Goal: Task Accomplishment & Management: Complete application form

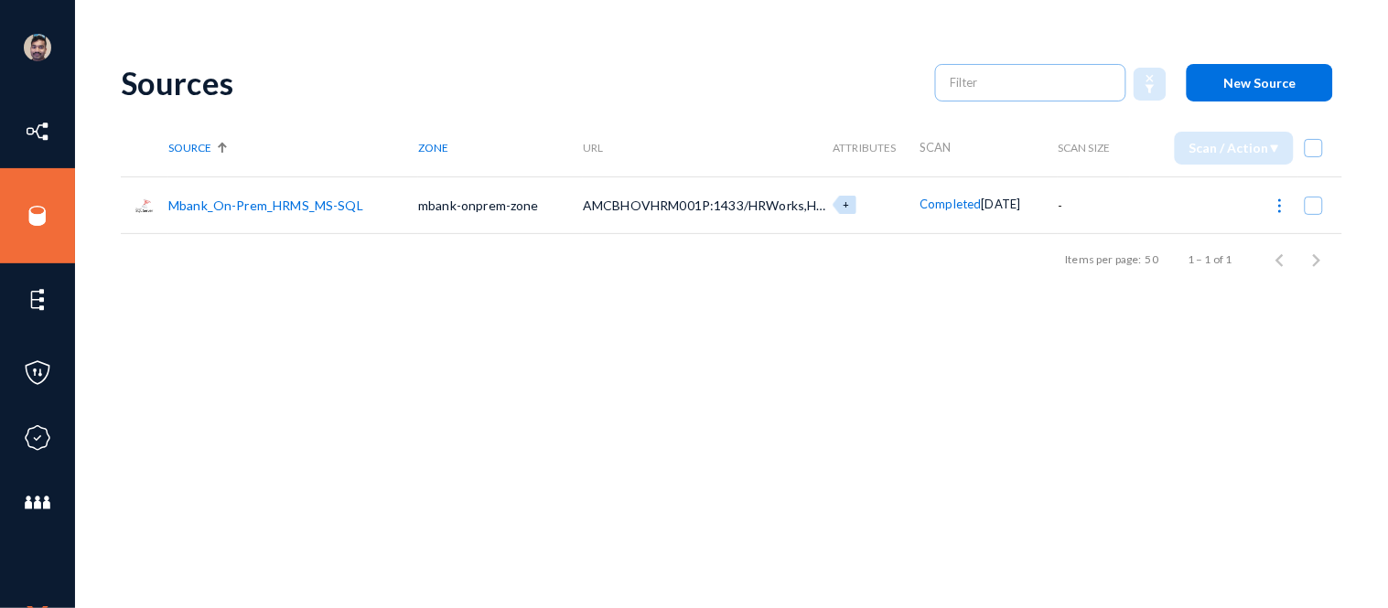
click at [258, 202] on link "Mbank_On-Prem_HRMS_MS-SQL" at bounding box center [265, 206] width 195 height 16
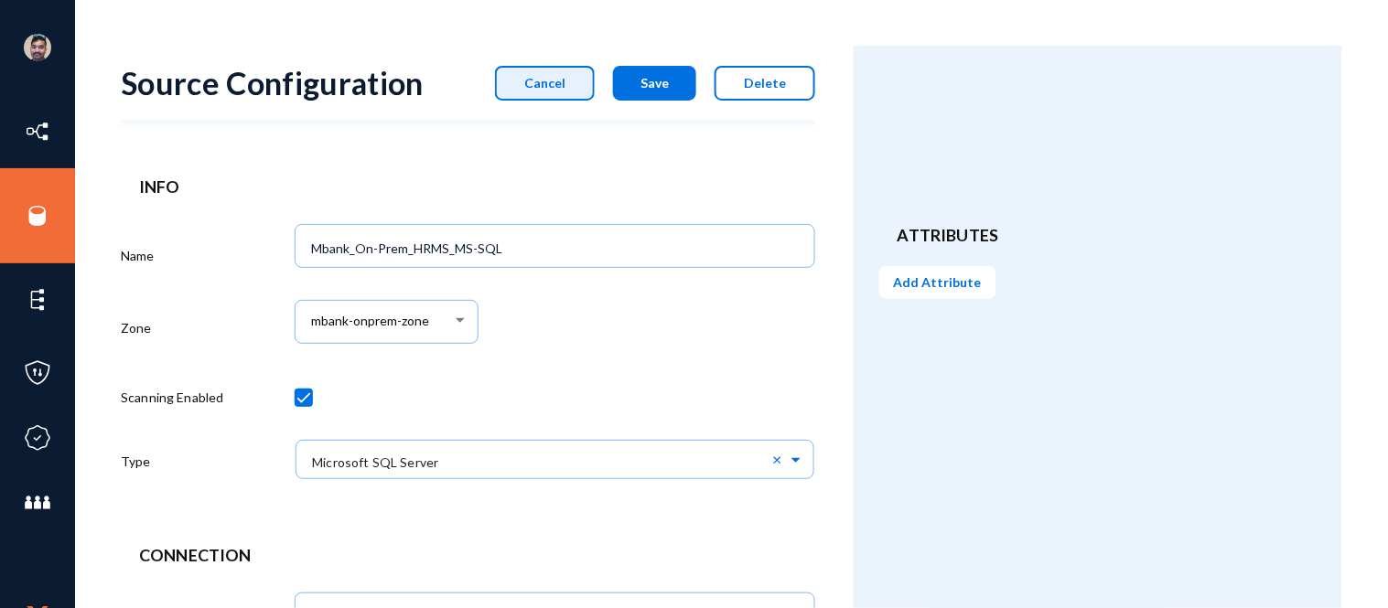
click at [544, 88] on span "Cancel" at bounding box center [544, 83] width 41 height 16
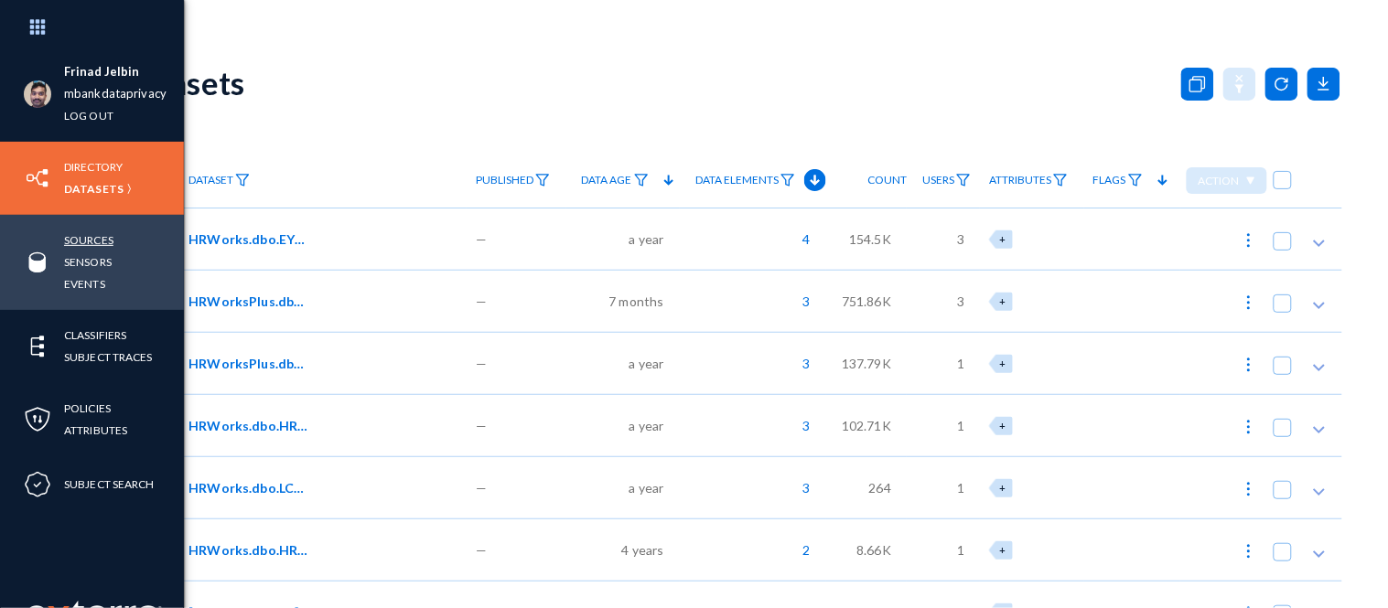
click at [88, 239] on link "Sources" at bounding box center [88, 240] width 49 height 21
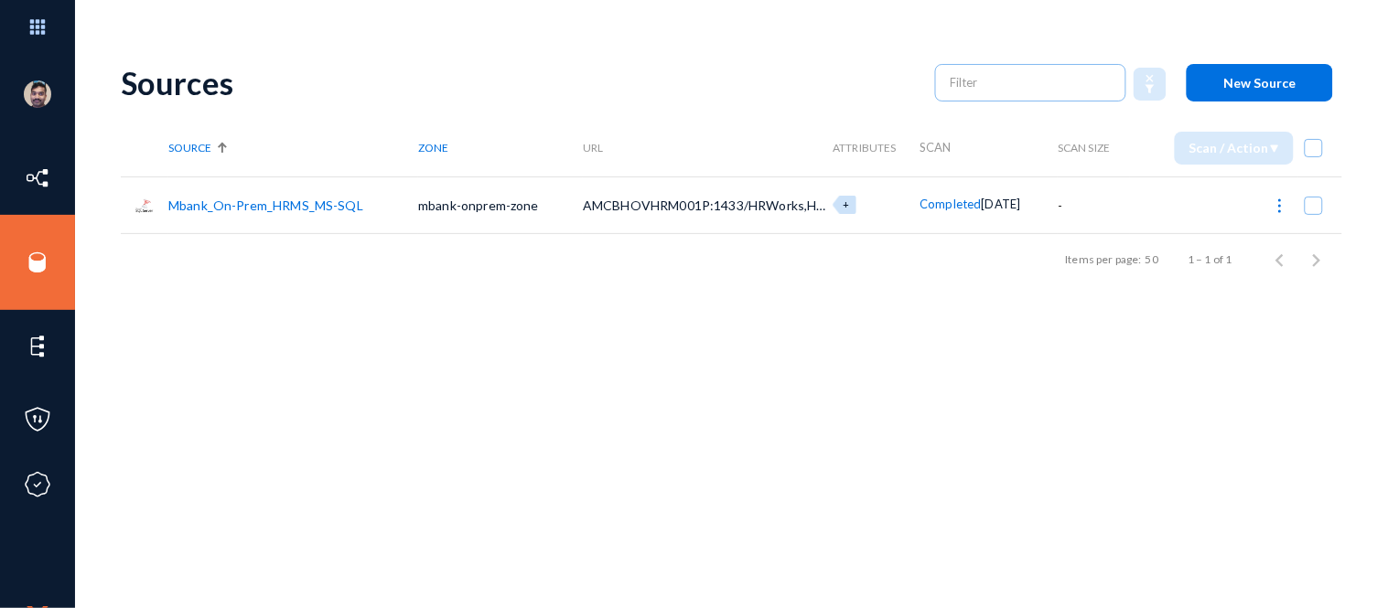
click at [282, 207] on link "Mbank_On-Prem_HRMS_MS-SQL" at bounding box center [265, 206] width 195 height 16
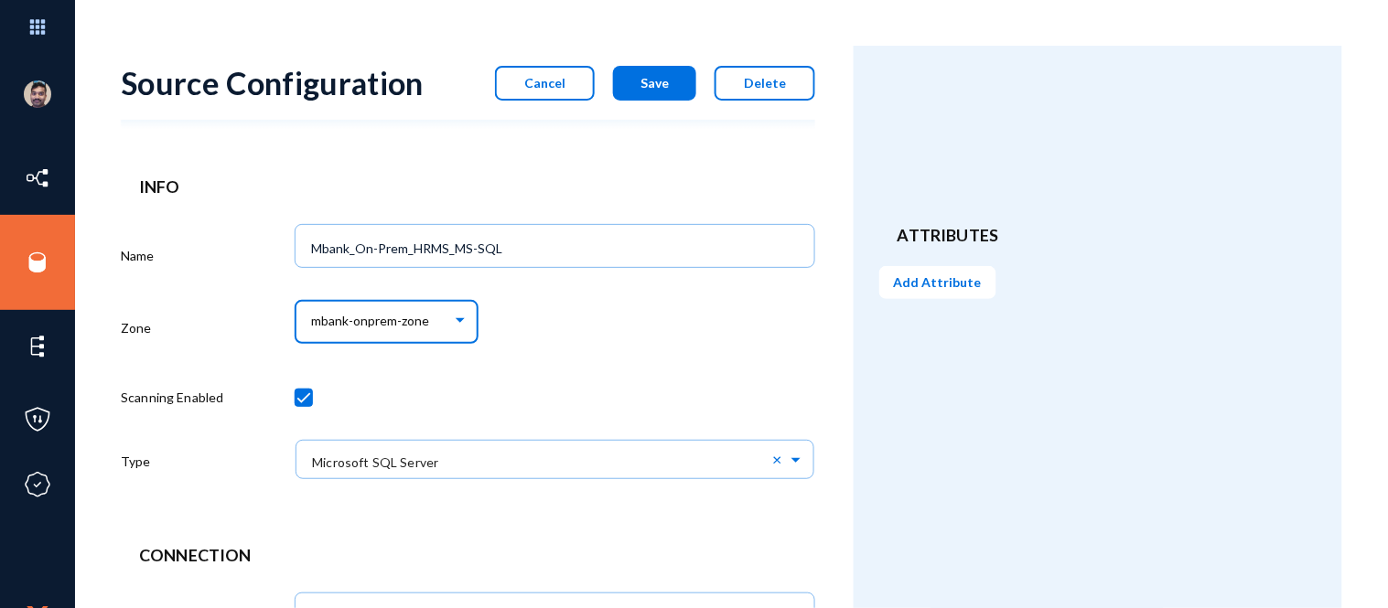
click at [398, 317] on span "mbank-onprem-zone" at bounding box center [370, 322] width 118 height 16
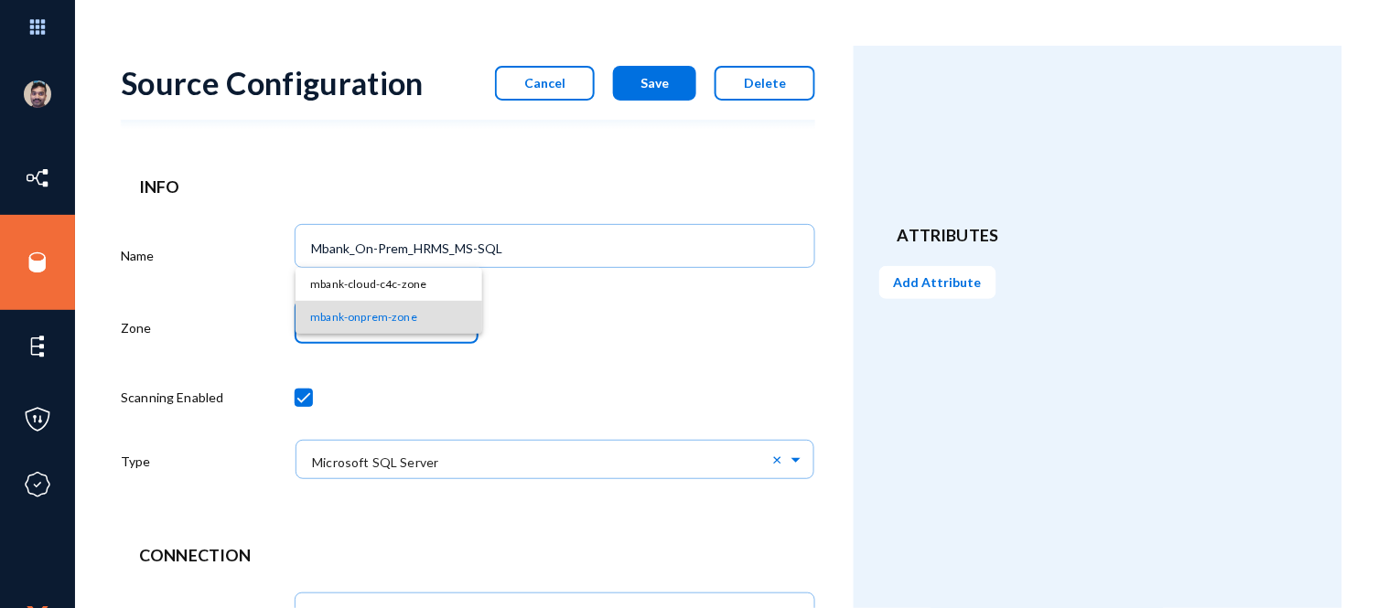
click at [146, 317] on div at bounding box center [694, 304] width 1388 height 608
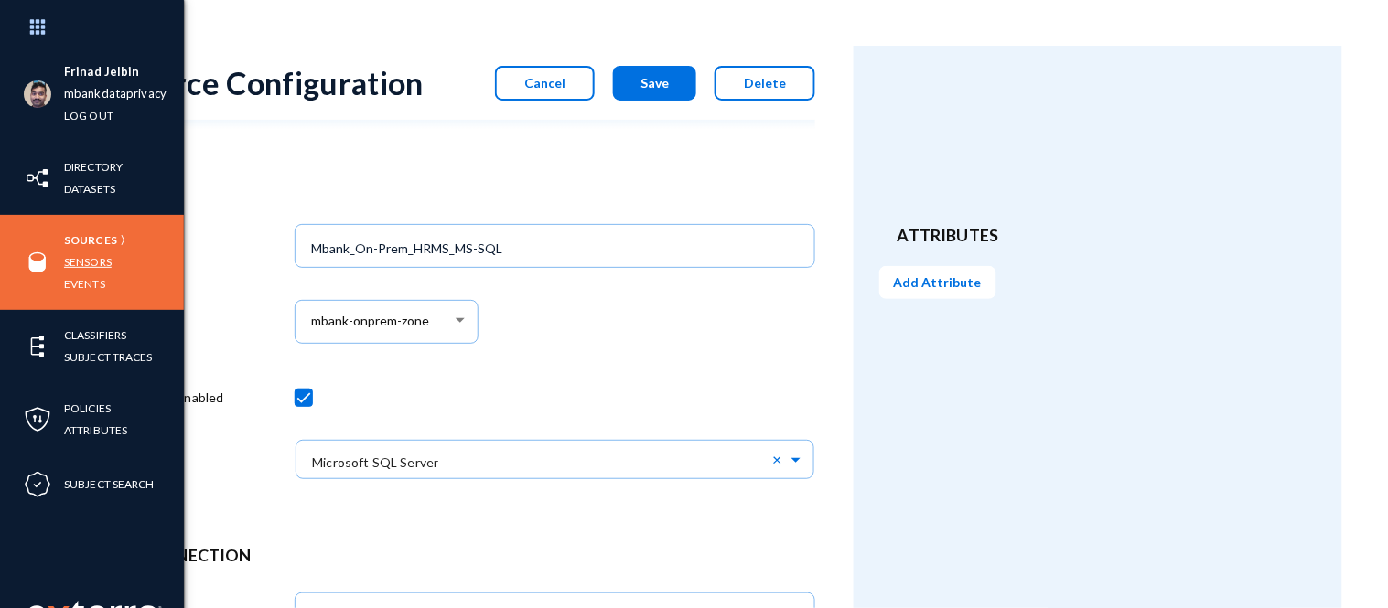
click at [68, 254] on link "Sensors" at bounding box center [88, 262] width 48 height 21
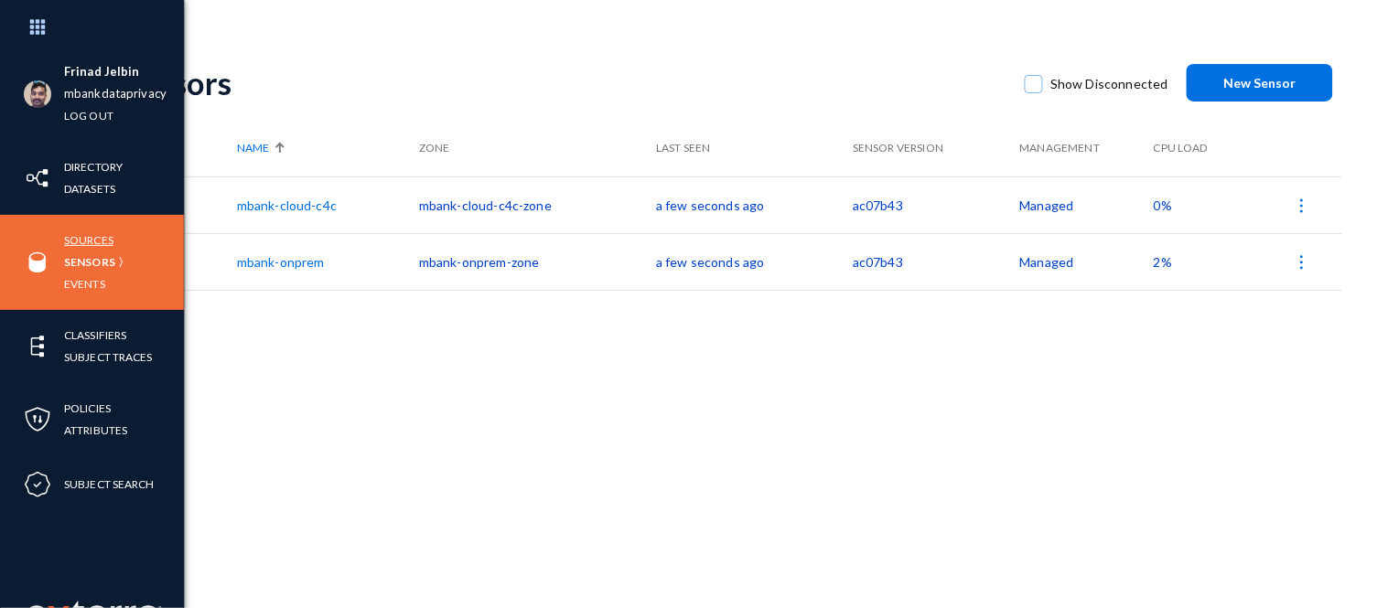
click at [85, 233] on link "Sources" at bounding box center [88, 240] width 49 height 21
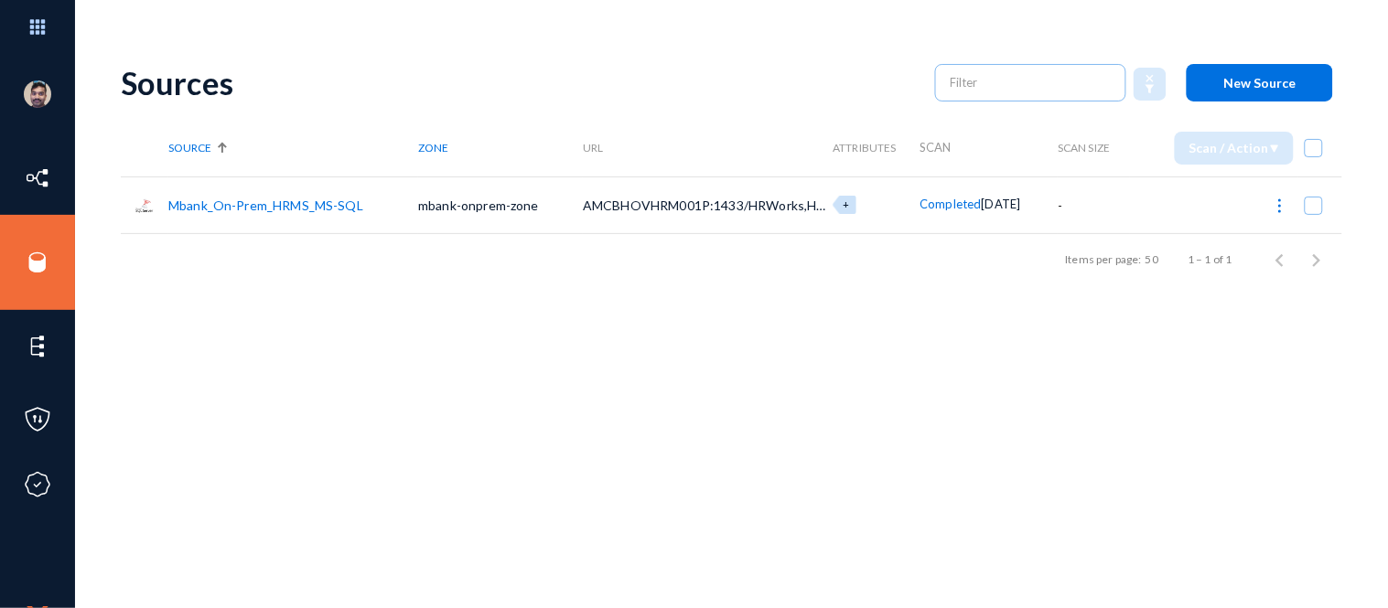
click at [280, 201] on link "Mbank_On-Prem_HRMS_MS-SQL" at bounding box center [265, 206] width 195 height 16
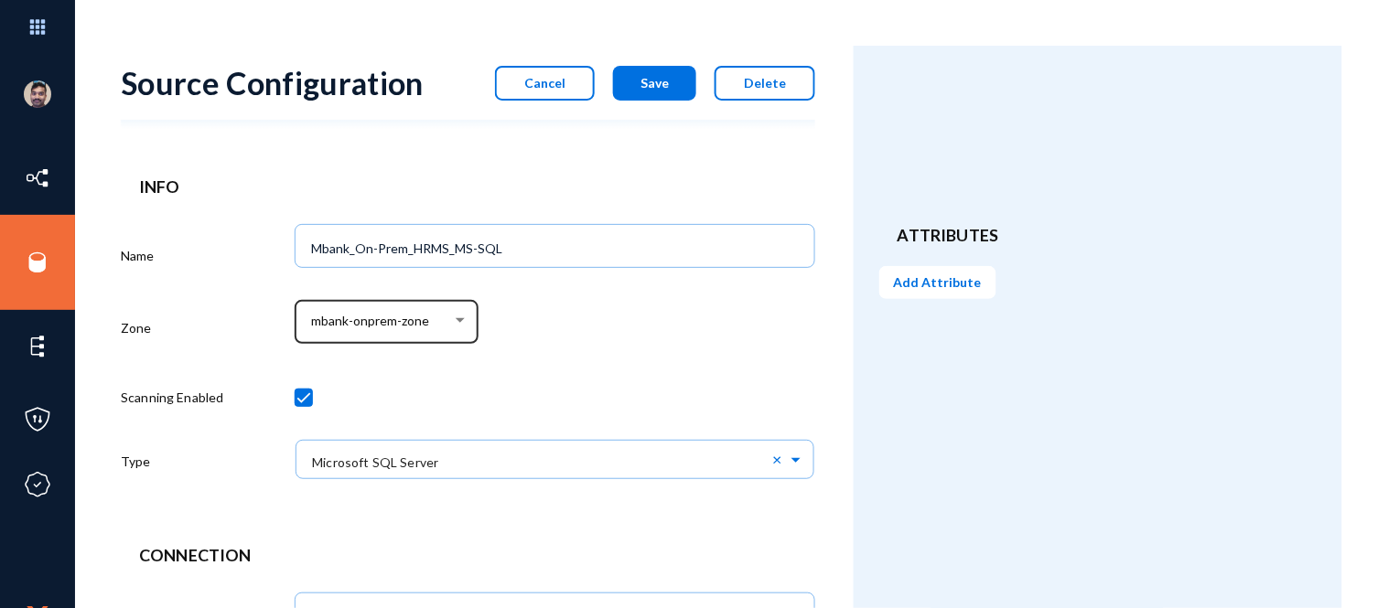
click at [458, 320] on div at bounding box center [460, 320] width 9 height 5
click at [224, 294] on div at bounding box center [694, 304] width 1388 height 608
drag, startPoint x: 384, startPoint y: 336, endPoint x: 275, endPoint y: 299, distance: 114.9
click at [275, 299] on div "Zone" at bounding box center [208, 332] width 174 height 76
click at [350, 318] on span "mbank-onprem-zone" at bounding box center [370, 322] width 118 height 16
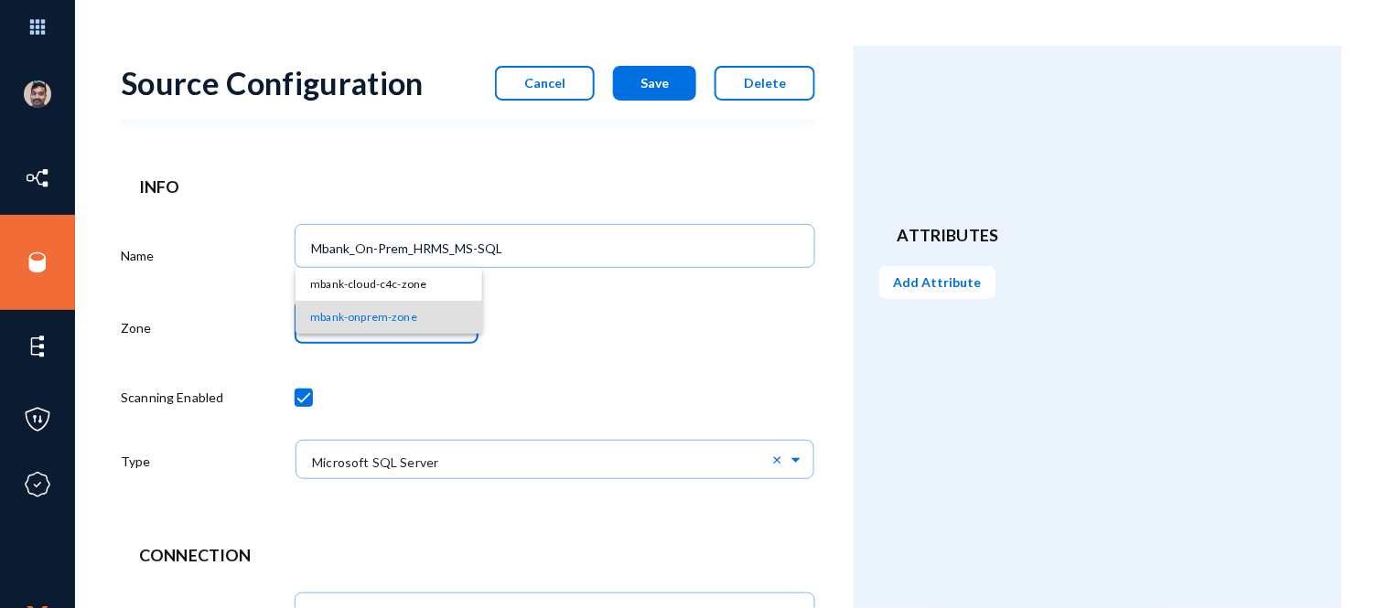
click at [352, 321] on span "mbank-onprem-zone" at bounding box center [388, 317] width 157 height 33
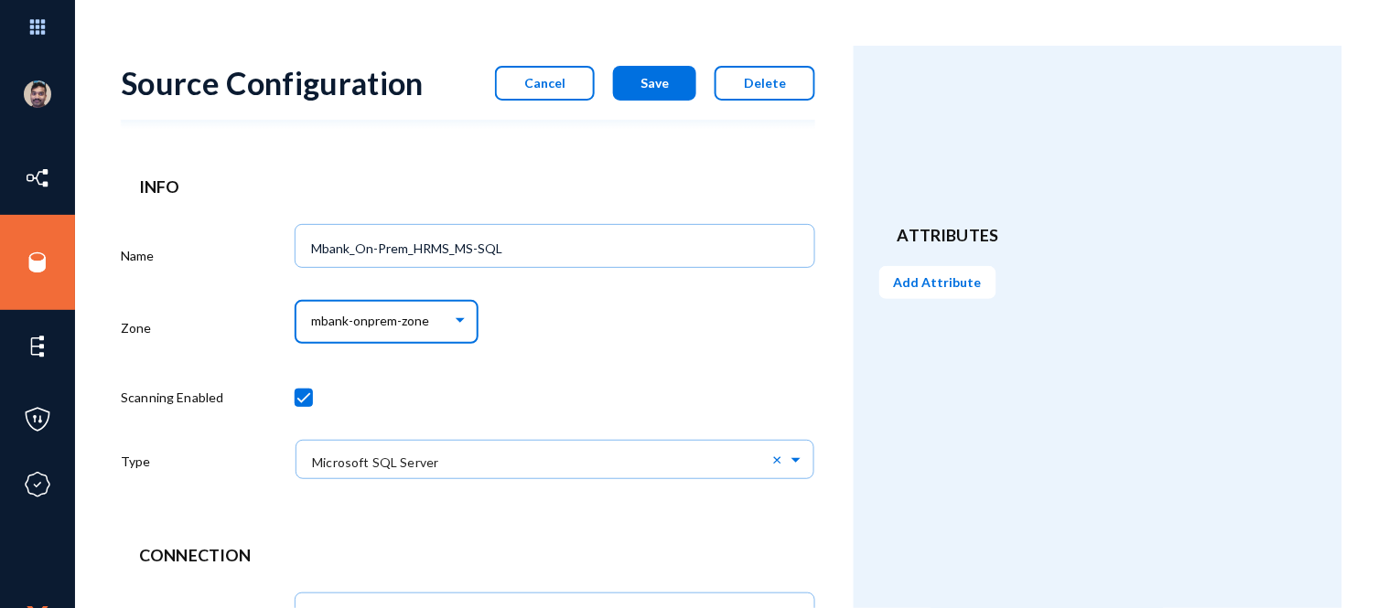
click at [553, 75] on span "Cancel" at bounding box center [544, 83] width 41 height 16
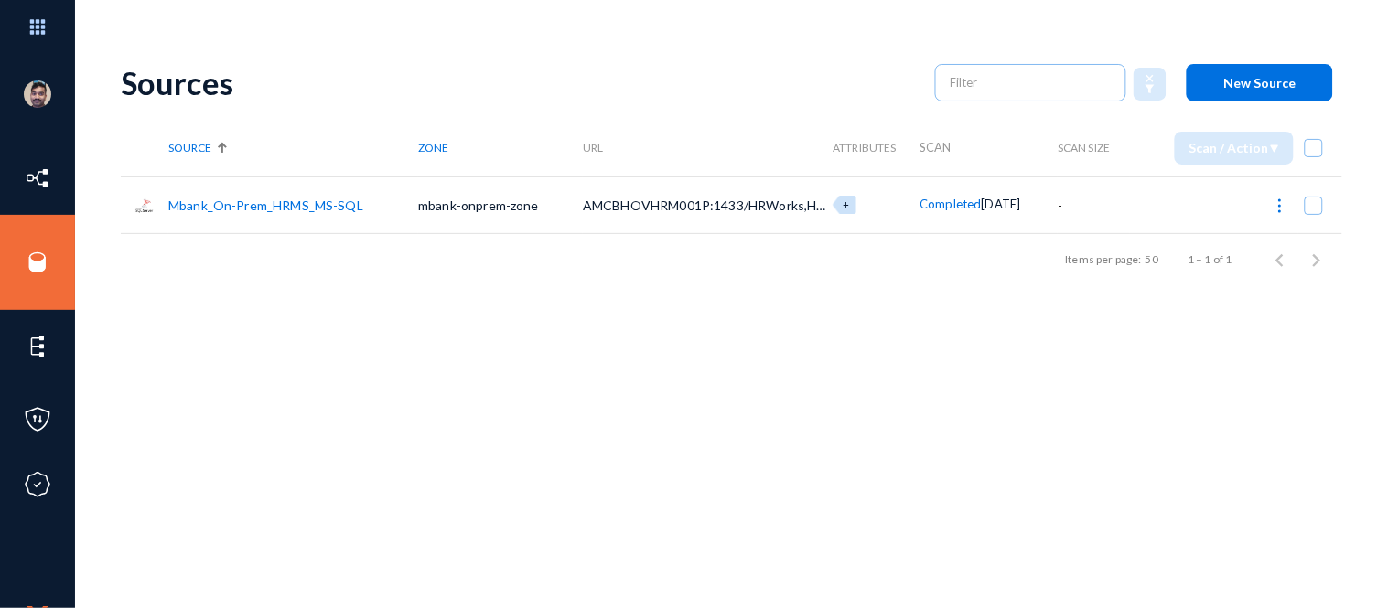
click at [1241, 83] on span "New Source" at bounding box center [1260, 83] width 72 height 16
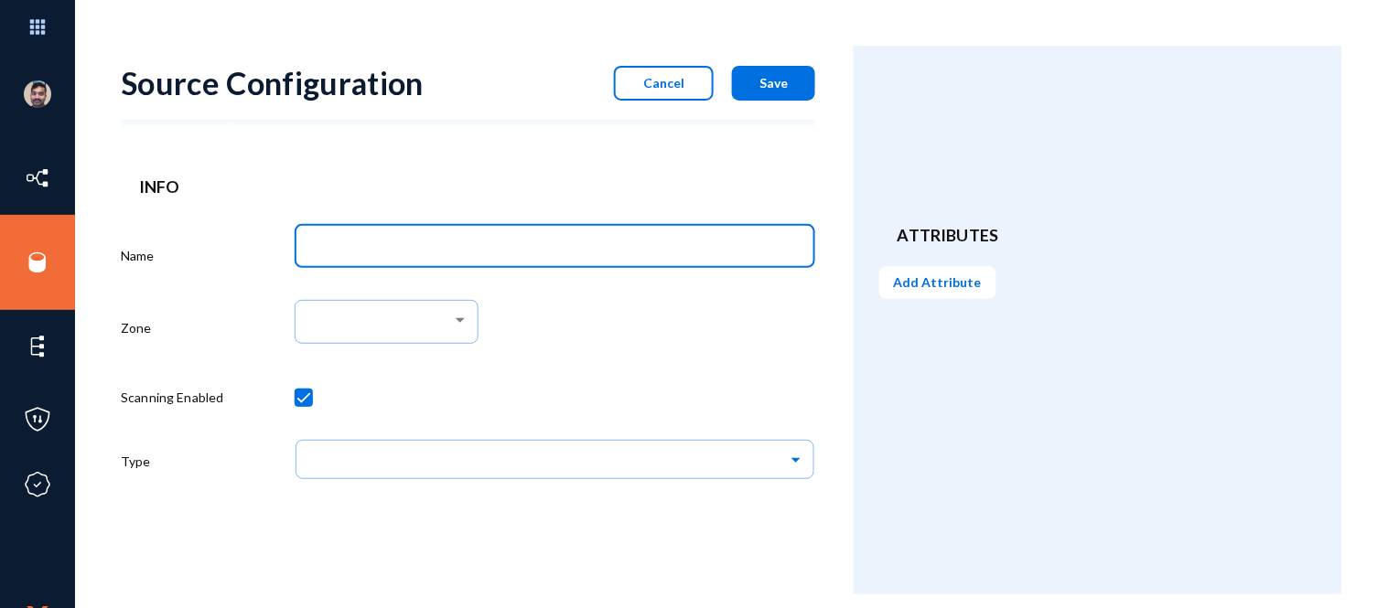
click at [427, 243] on input "Name" at bounding box center [558, 249] width 494 height 16
click at [388, 320] on div at bounding box center [381, 322] width 141 height 16
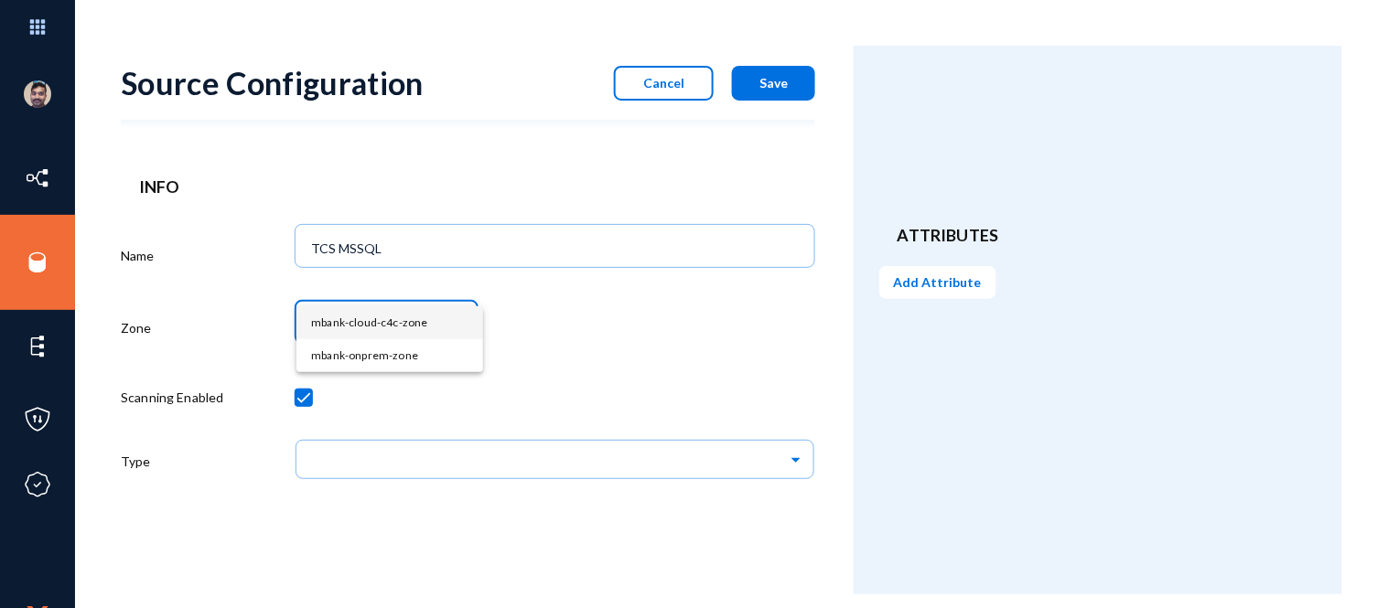
click at [564, 323] on div at bounding box center [694, 304] width 1388 height 608
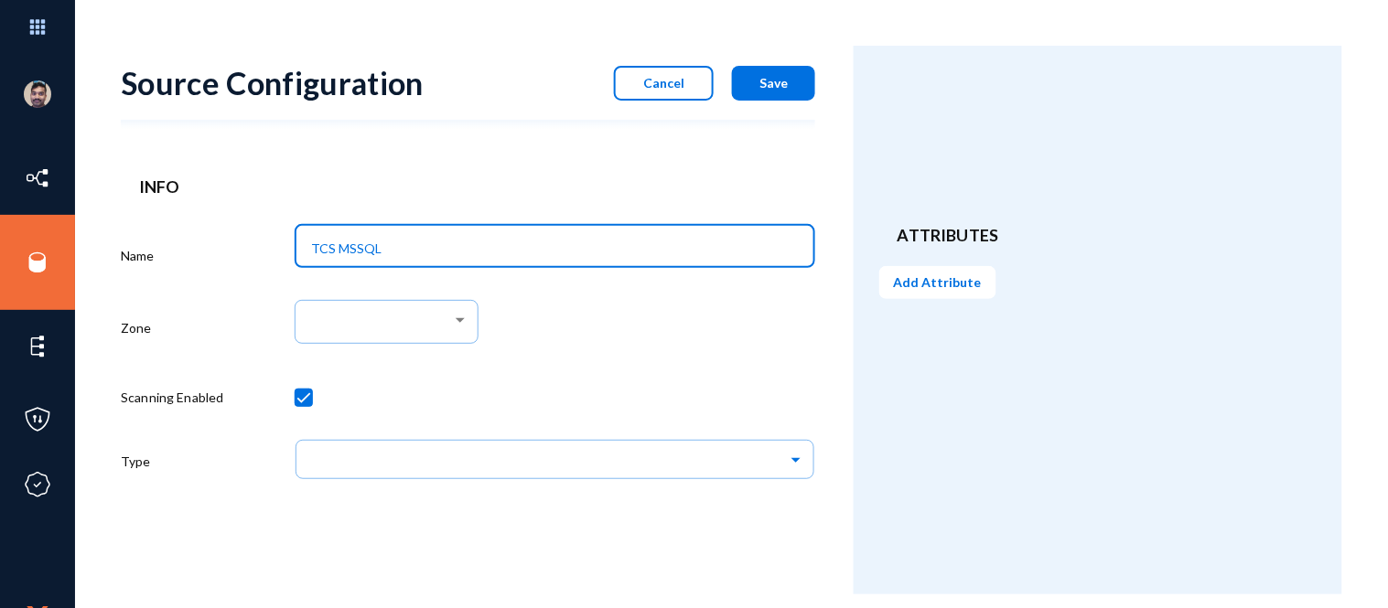
drag, startPoint x: 387, startPoint y: 242, endPoint x: 338, endPoint y: 251, distance: 49.2
click at [338, 251] on input "TCS MSSQL" at bounding box center [558, 249] width 494 height 16
type input "TCS DB2"
click at [457, 332] on div at bounding box center [389, 324] width 157 height 16
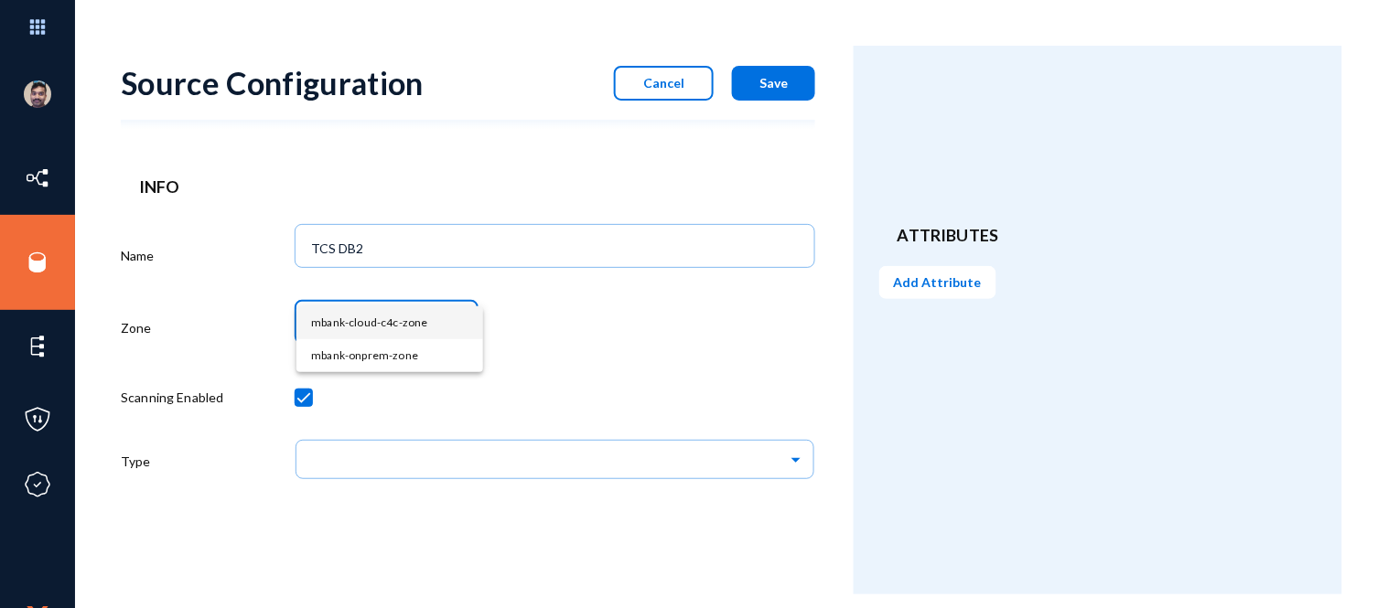
click at [418, 323] on span "mbank-cloud-c4c-zone" at bounding box center [389, 322] width 157 height 33
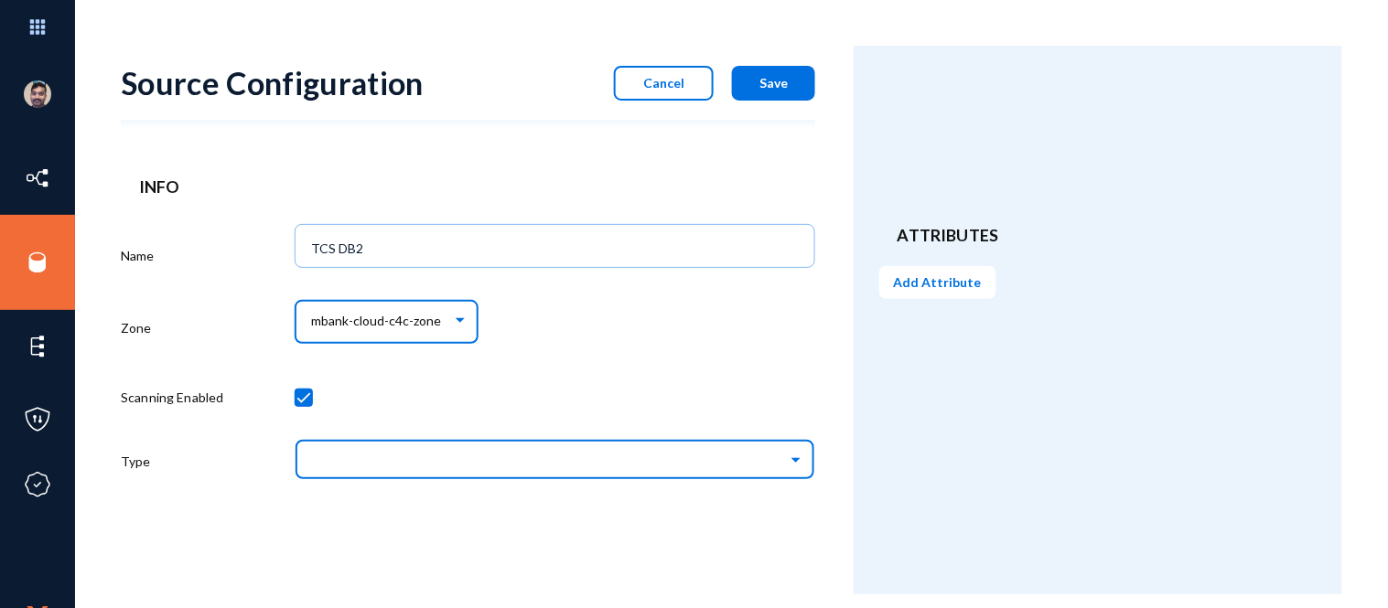
click at [452, 458] on input "text" at bounding box center [564, 459] width 502 height 31
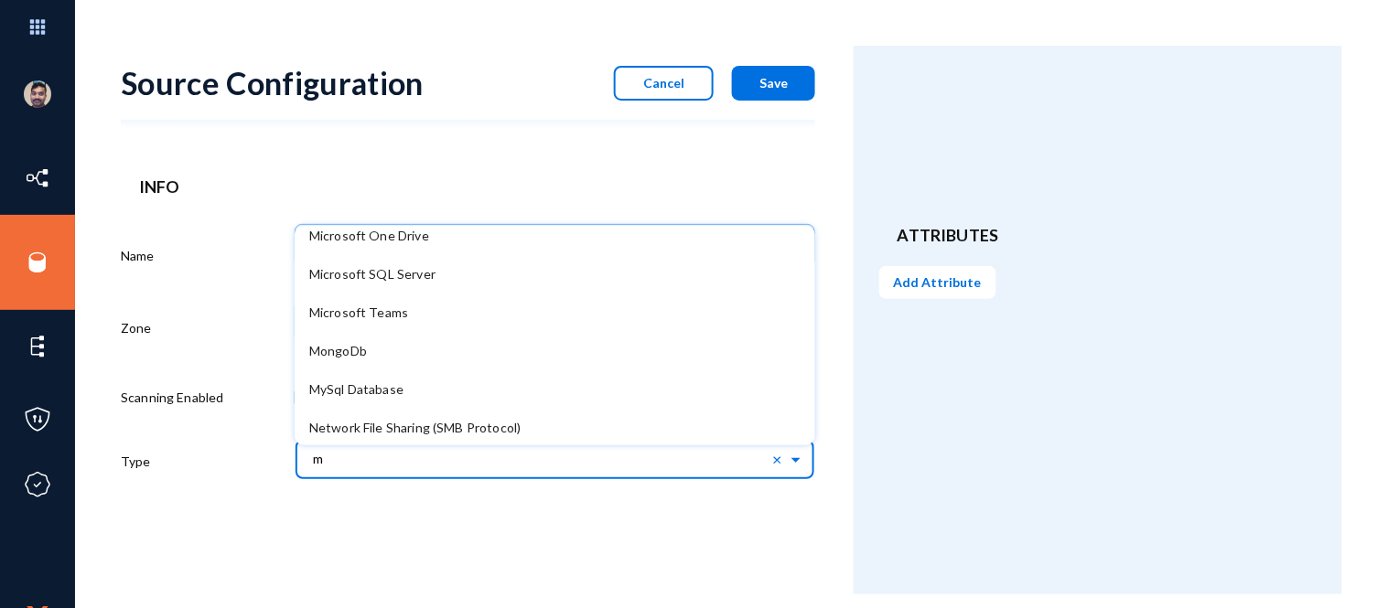
scroll to position [87, 0]
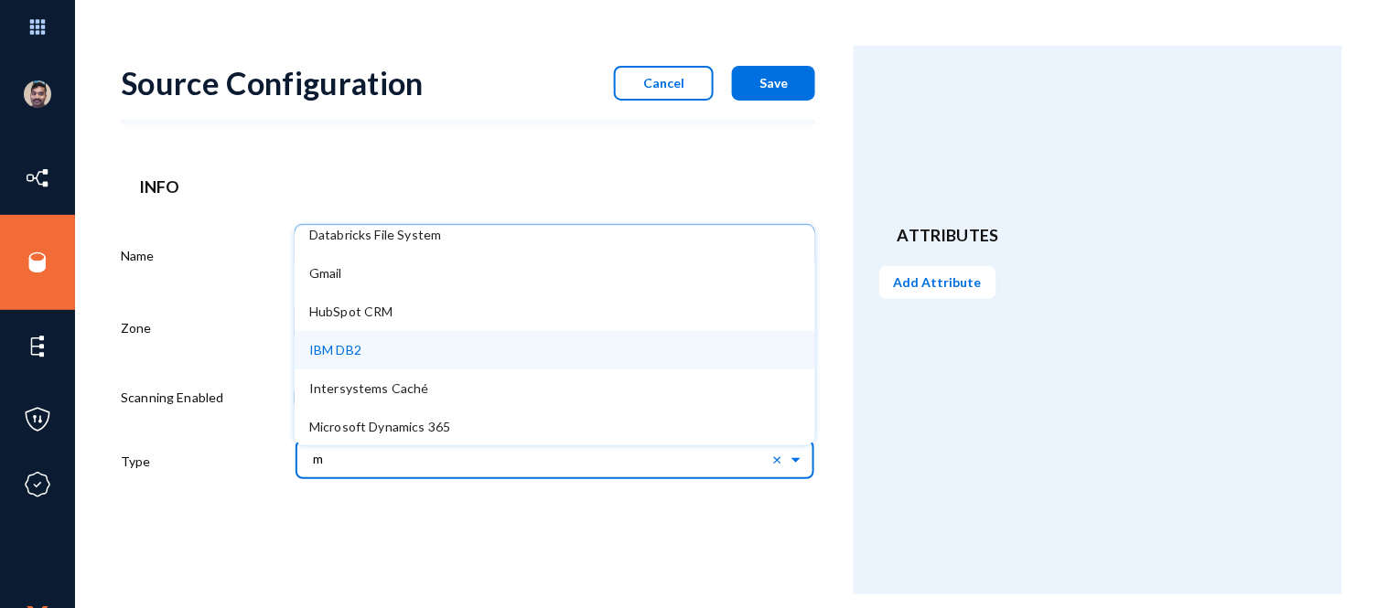
type input "my"
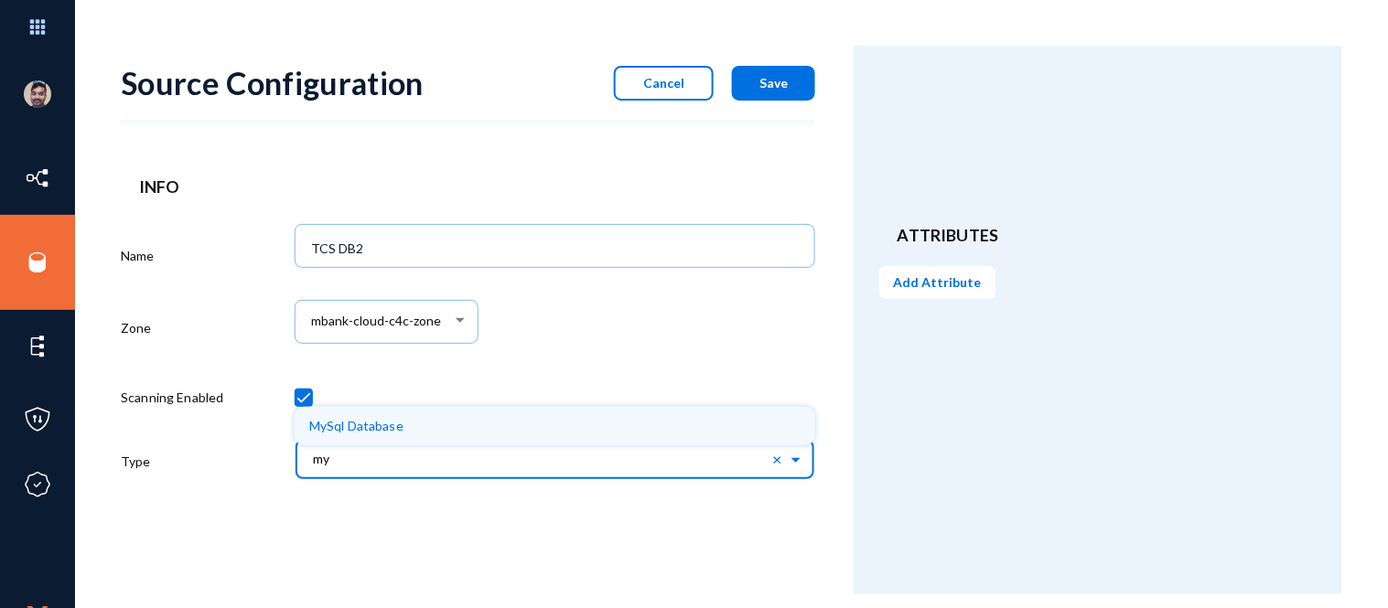
scroll to position [0, 0]
click at [361, 427] on span "MySql Database" at bounding box center [356, 426] width 94 height 16
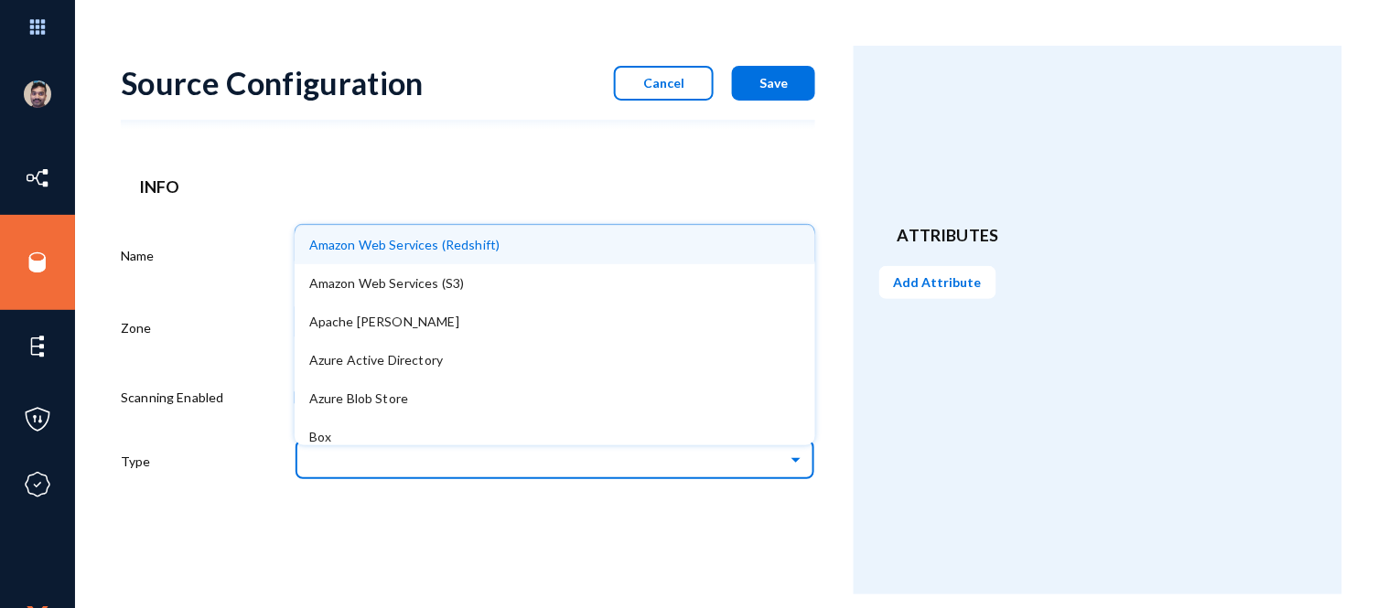
click at [575, 461] on input "text" at bounding box center [564, 459] width 502 height 31
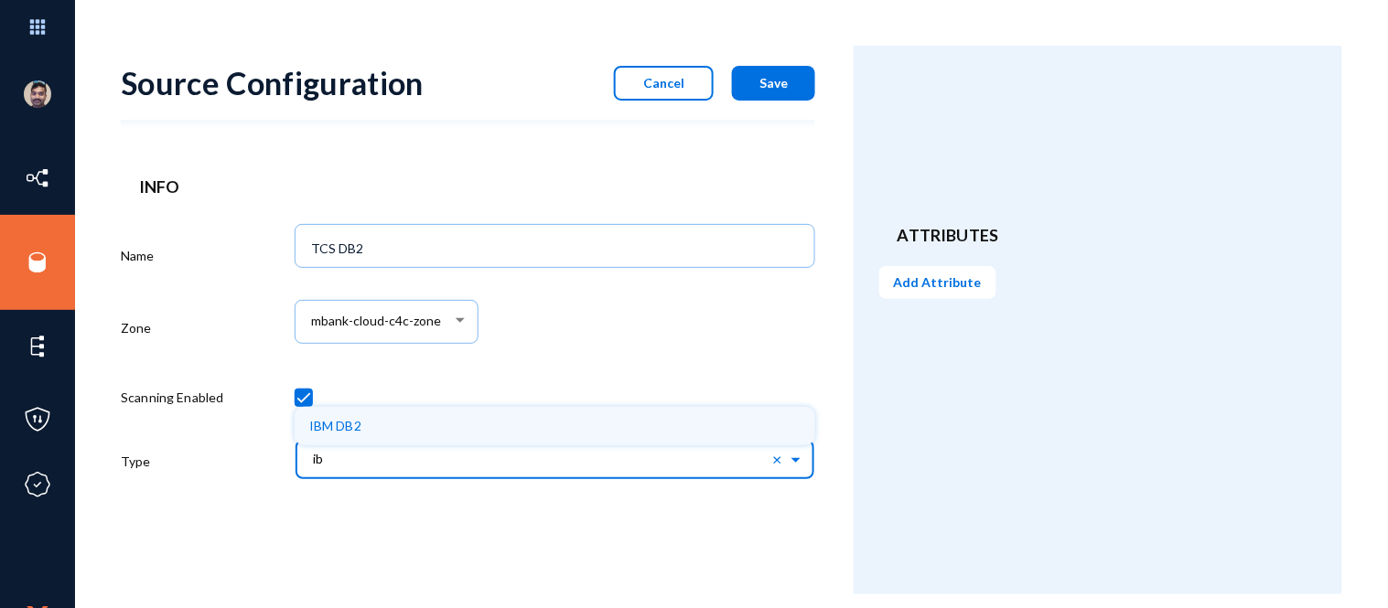
type input "ibm"
click at [416, 426] on div "IBM DB2" at bounding box center [555, 426] width 521 height 38
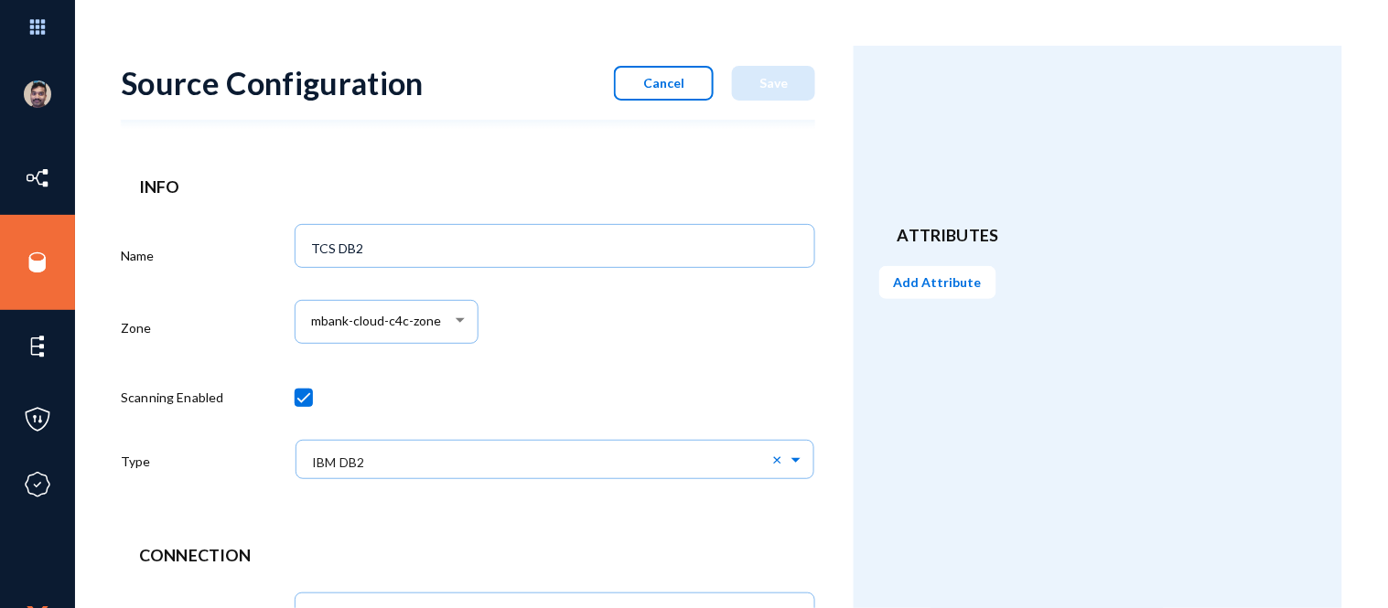
click at [519, 417] on div at bounding box center [555, 402] width 521 height 64
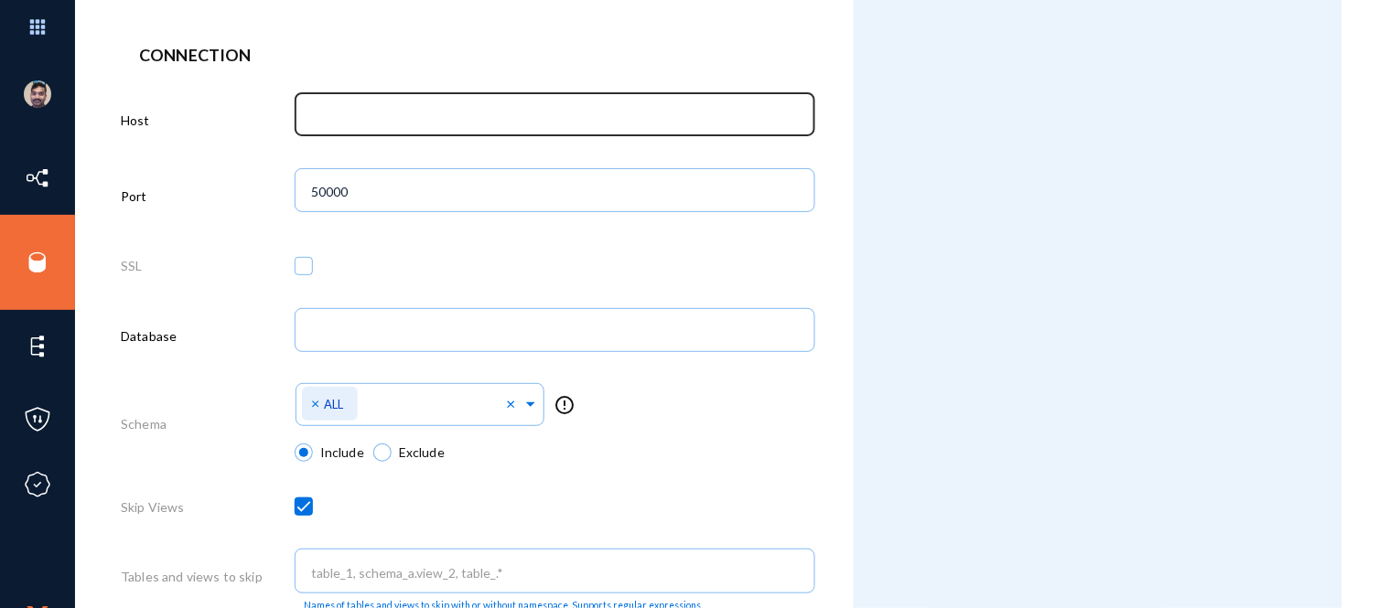
scroll to position [501, 0]
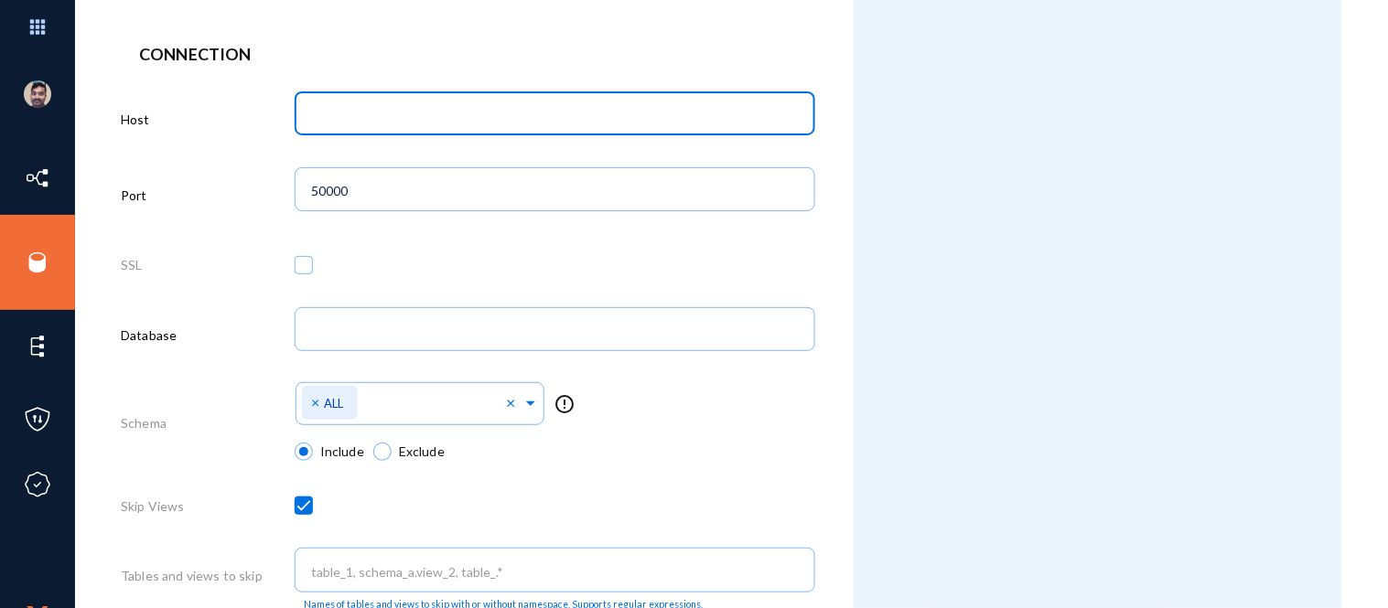
click at [321, 112] on input "text" at bounding box center [558, 115] width 494 height 16
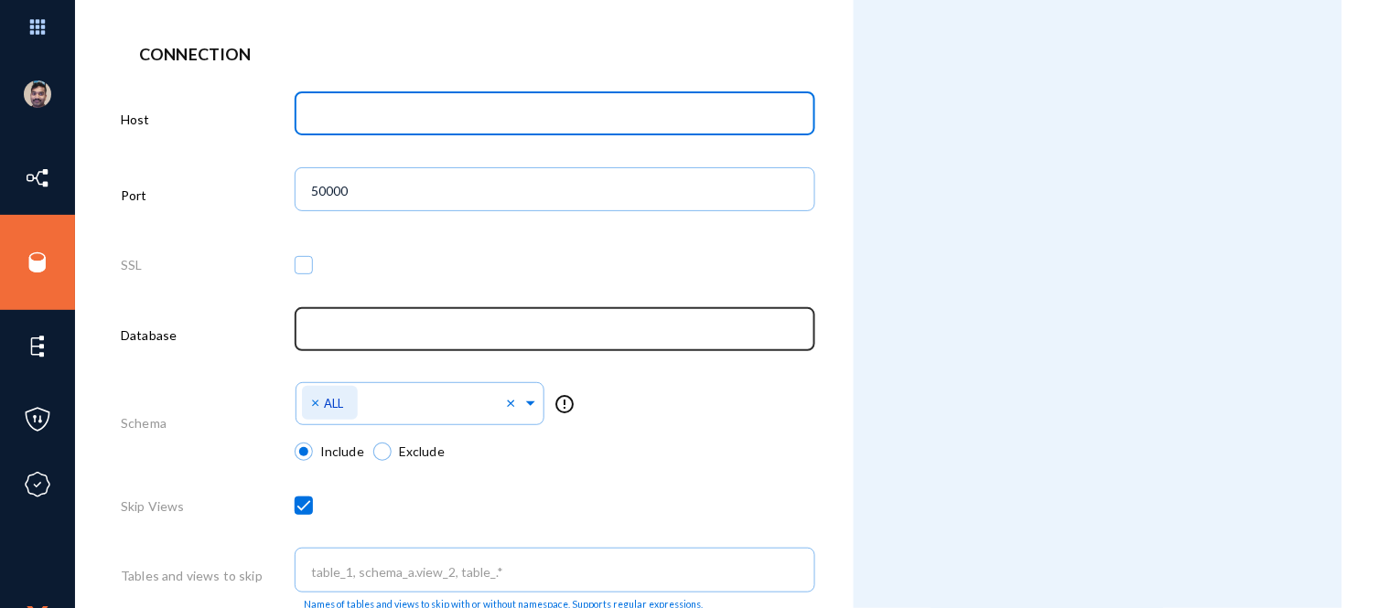
click at [318, 339] on input "text" at bounding box center [558, 331] width 494 height 16
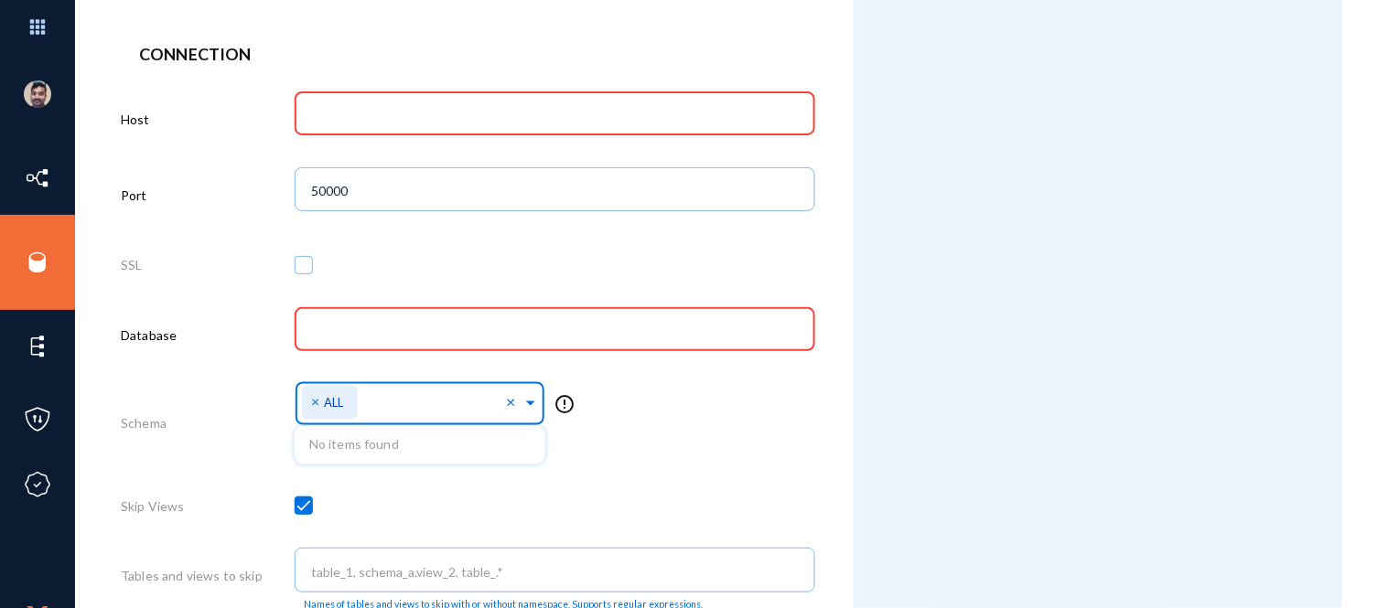
click at [528, 408] on span at bounding box center [530, 401] width 16 height 19
click at [480, 413] on input "text" at bounding box center [435, 407] width 143 height 17
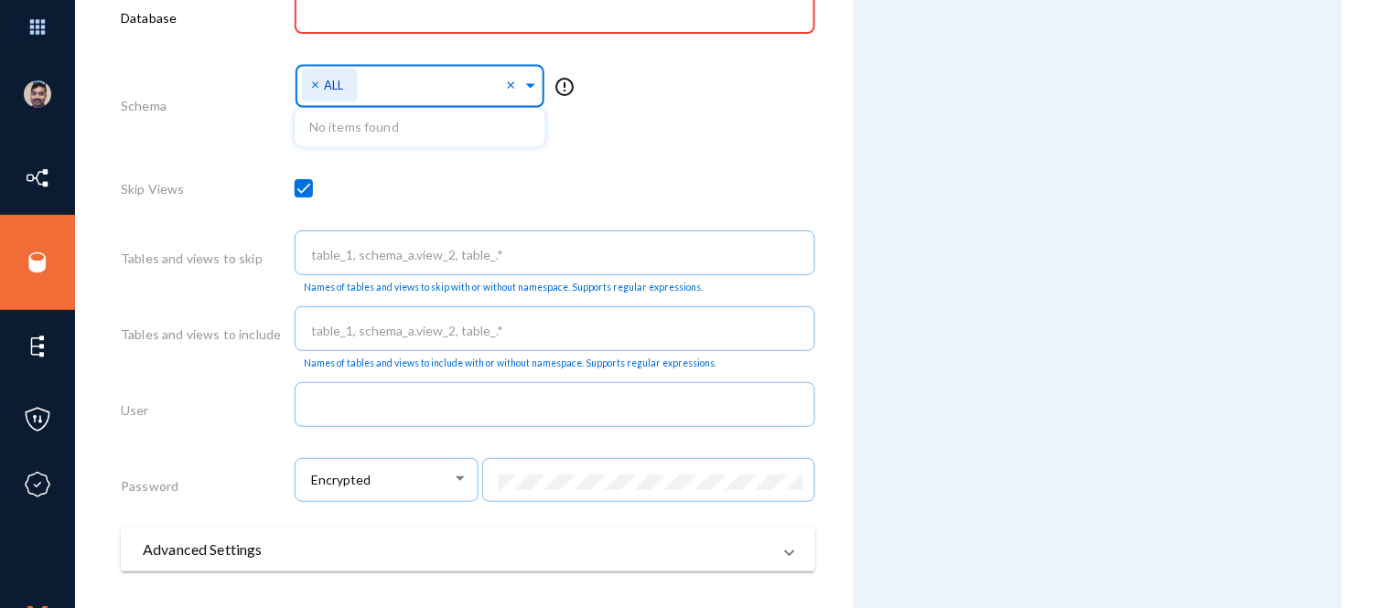
scroll to position [820, 0]
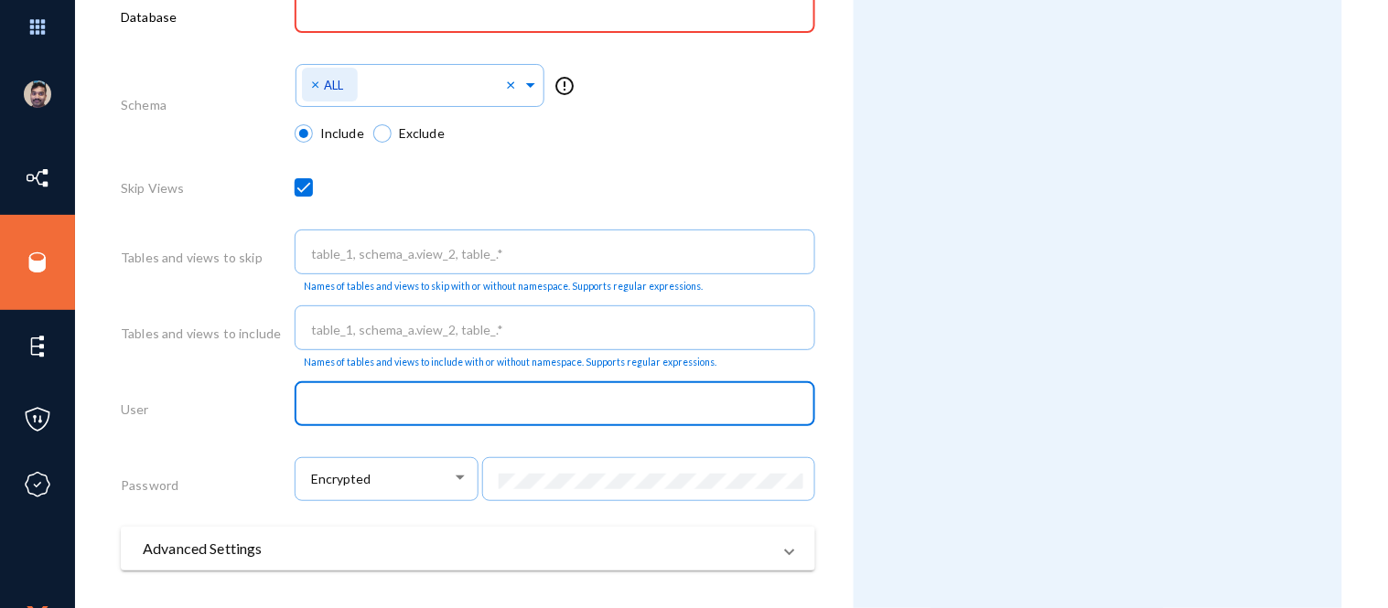
click at [336, 407] on input "text" at bounding box center [558, 406] width 494 height 16
click at [552, 478] on div at bounding box center [648, 479] width 314 height 48
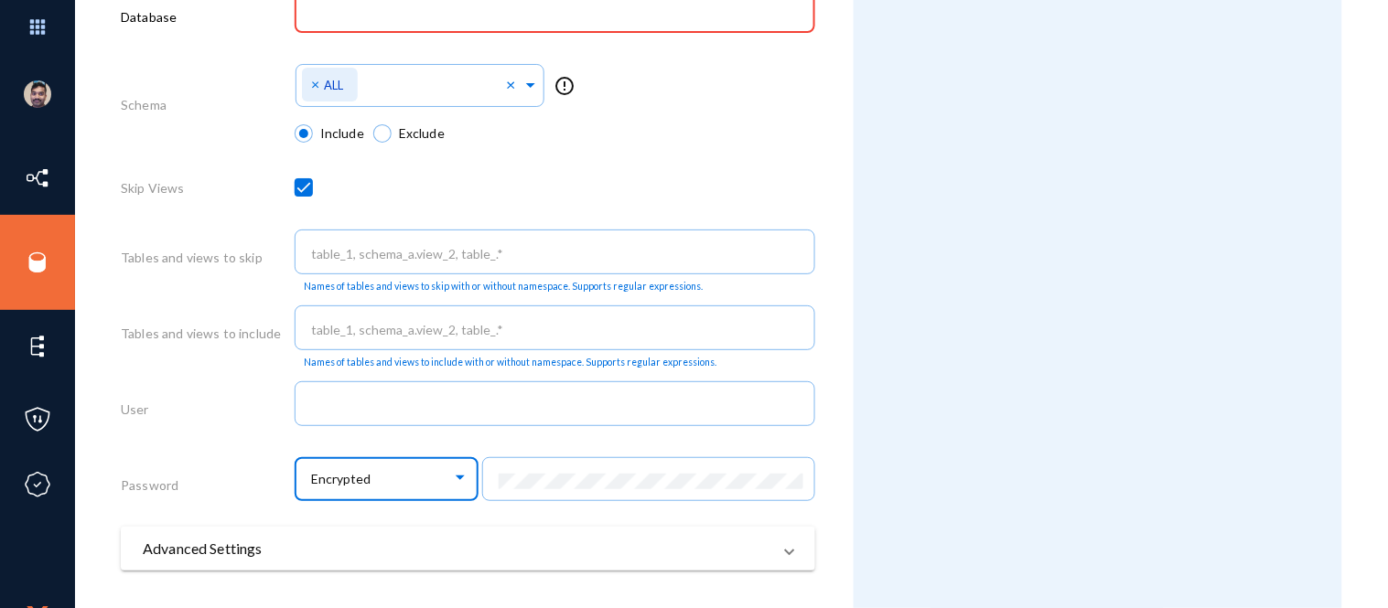
click at [435, 488] on div "Encrypted" at bounding box center [381, 479] width 141 height 16
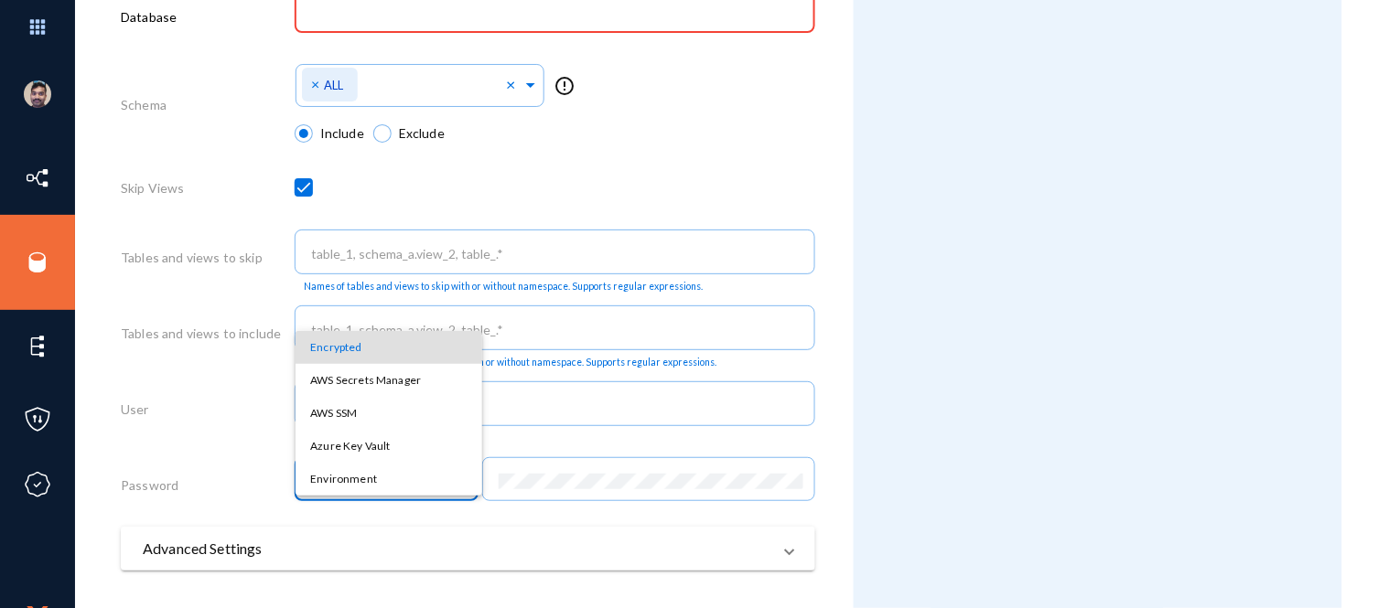
click at [371, 358] on span "Encrypted" at bounding box center [388, 347] width 157 height 33
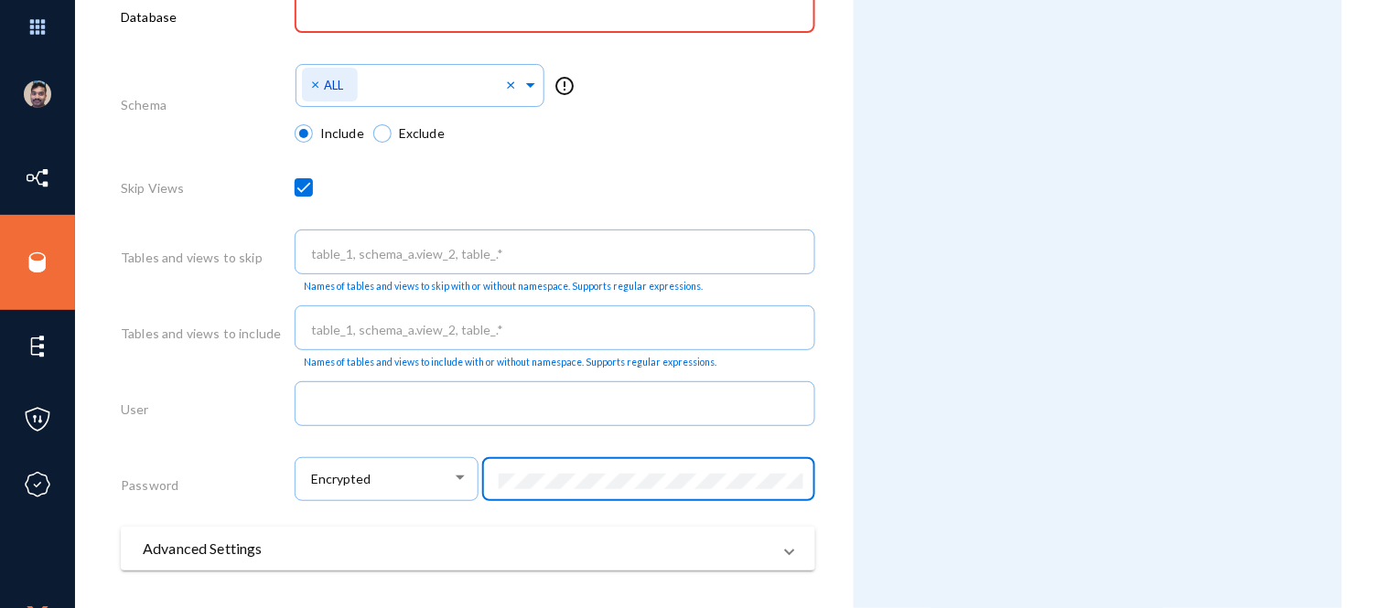
click at [494, 445] on div at bounding box center [555, 412] width 521 height 63
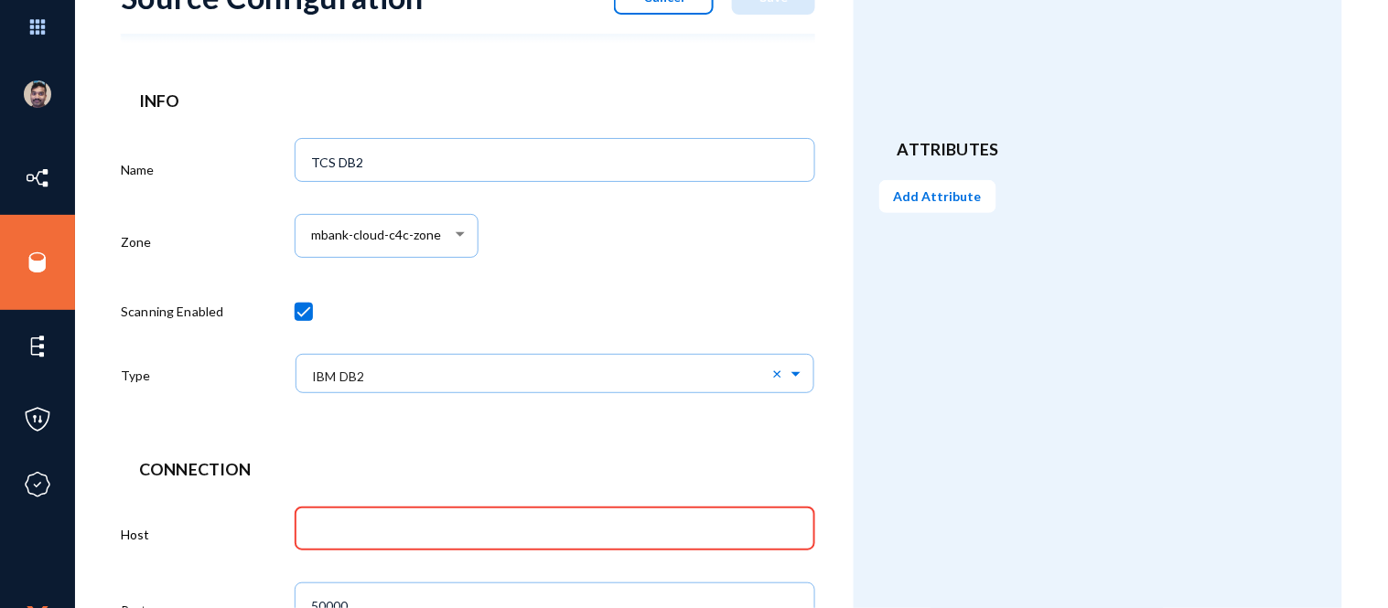
scroll to position [0, 0]
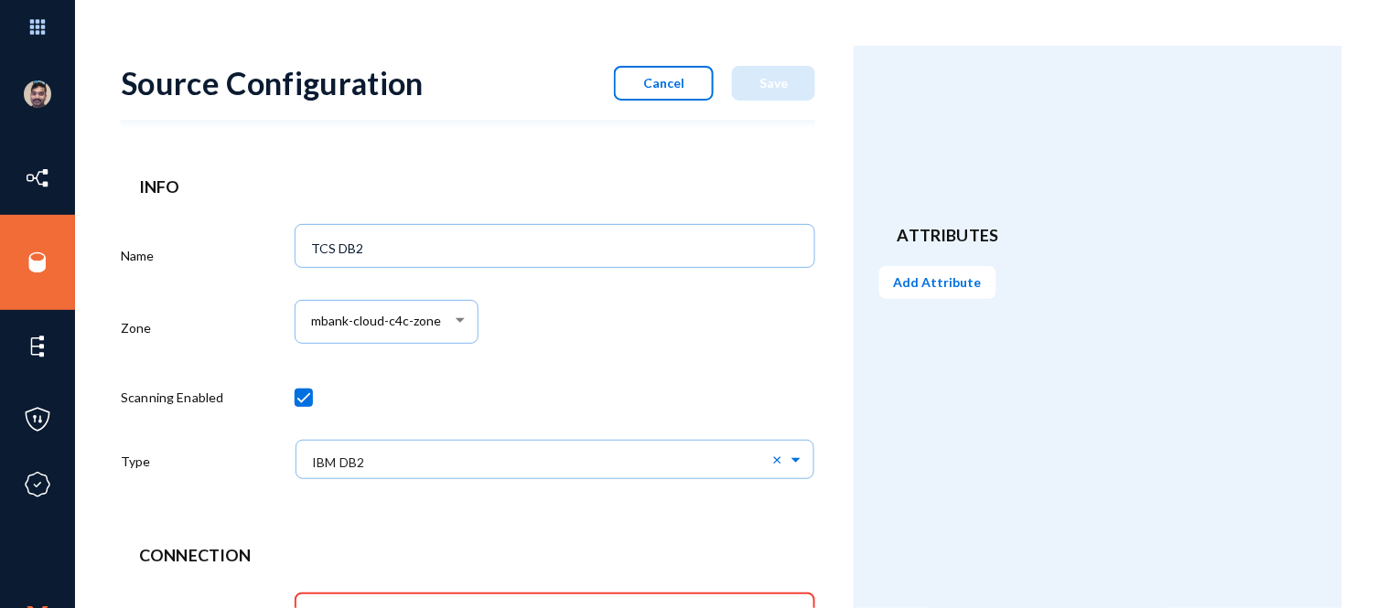
click at [677, 92] on button "Cancel" at bounding box center [664, 83] width 100 height 35
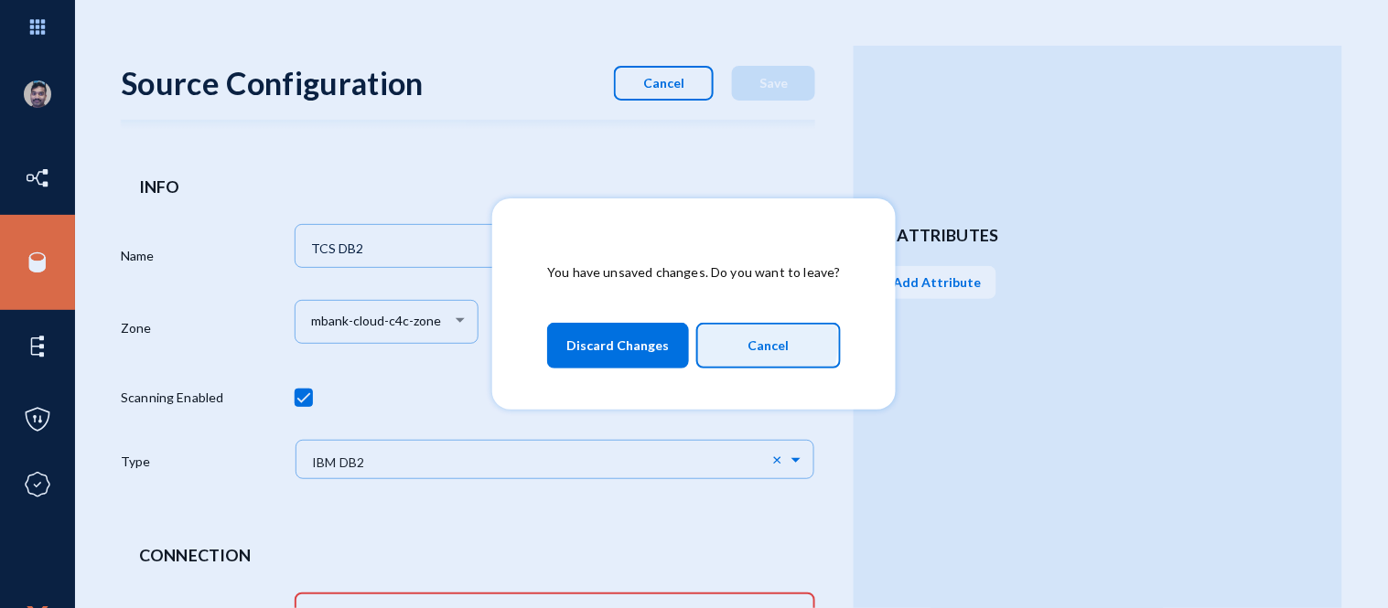
click at [719, 341] on button "Cancel" at bounding box center [768, 346] width 145 height 46
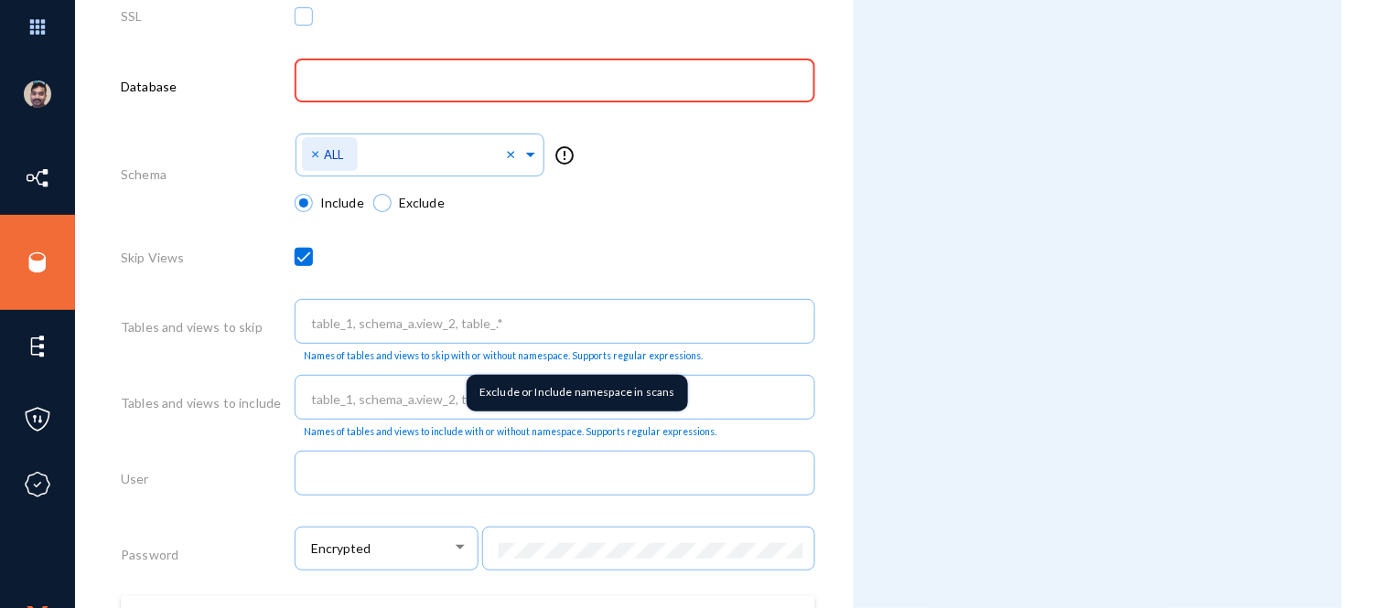
scroll to position [754, 0]
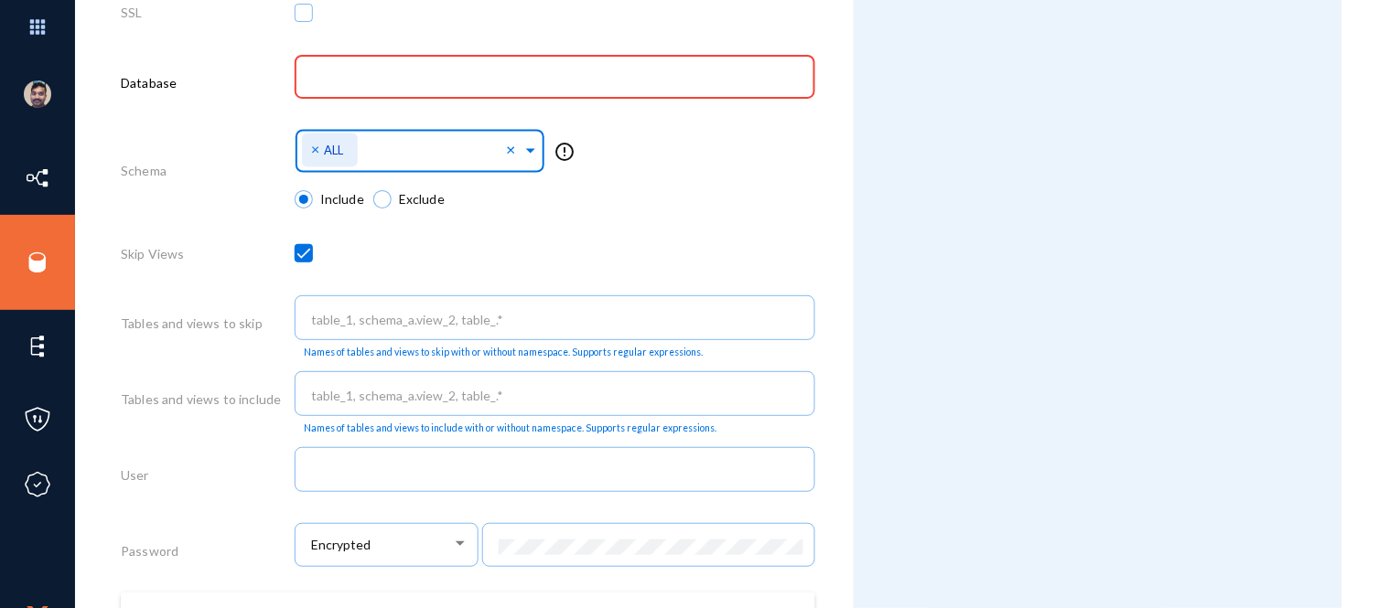
click at [526, 156] on span at bounding box center [530, 148] width 16 height 19
click at [686, 187] on div "Select Namespace × ALL × No items found error_outline" at bounding box center [555, 156] width 521 height 65
click at [753, 180] on div "Select Namespace × ALL × error_outline" at bounding box center [555, 156] width 521 height 65
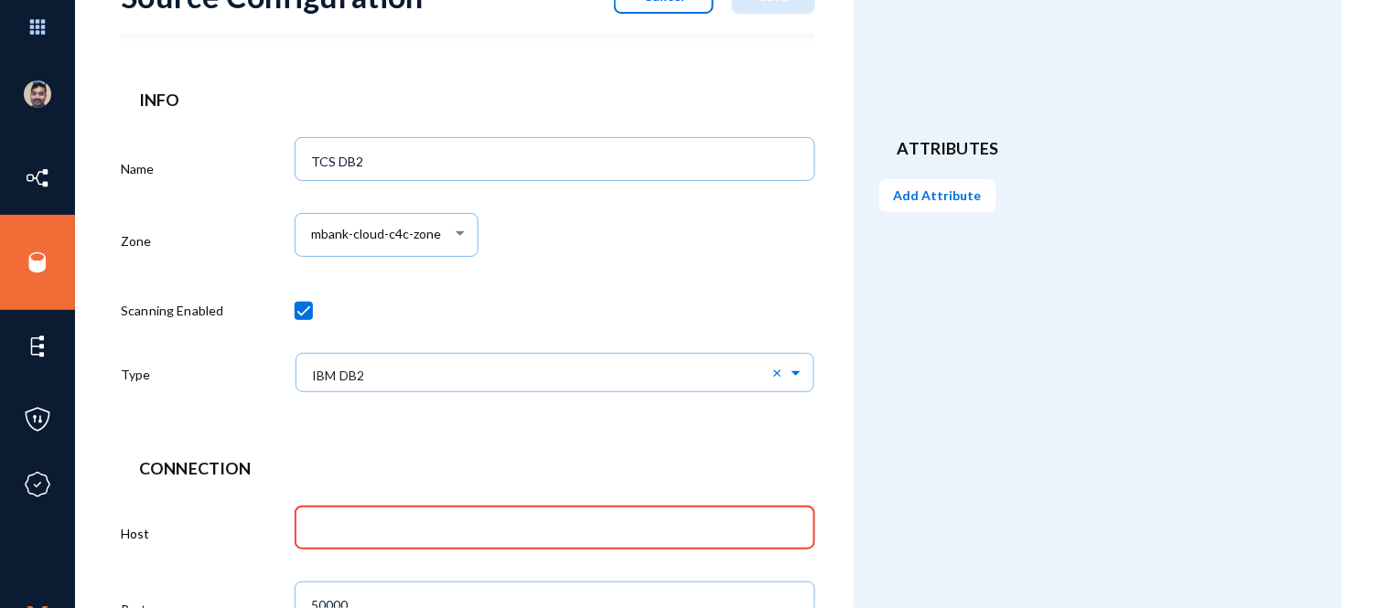
scroll to position [86, 0]
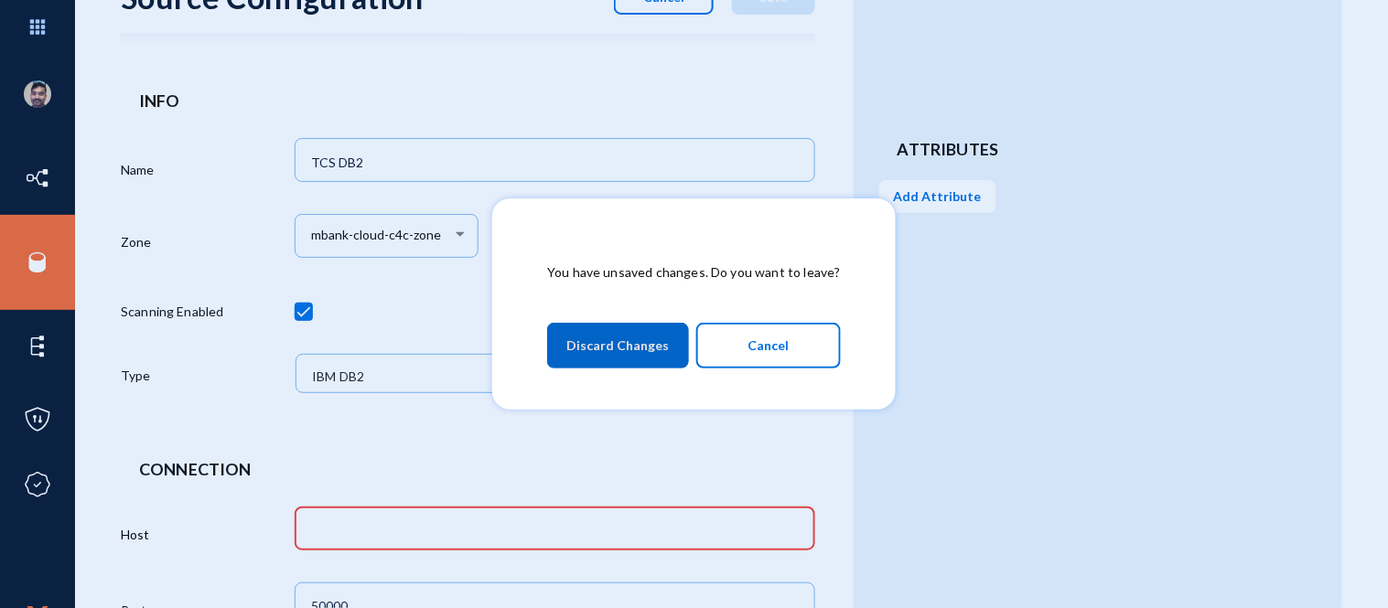
click at [622, 346] on span "Discard Changes" at bounding box center [617, 345] width 102 height 33
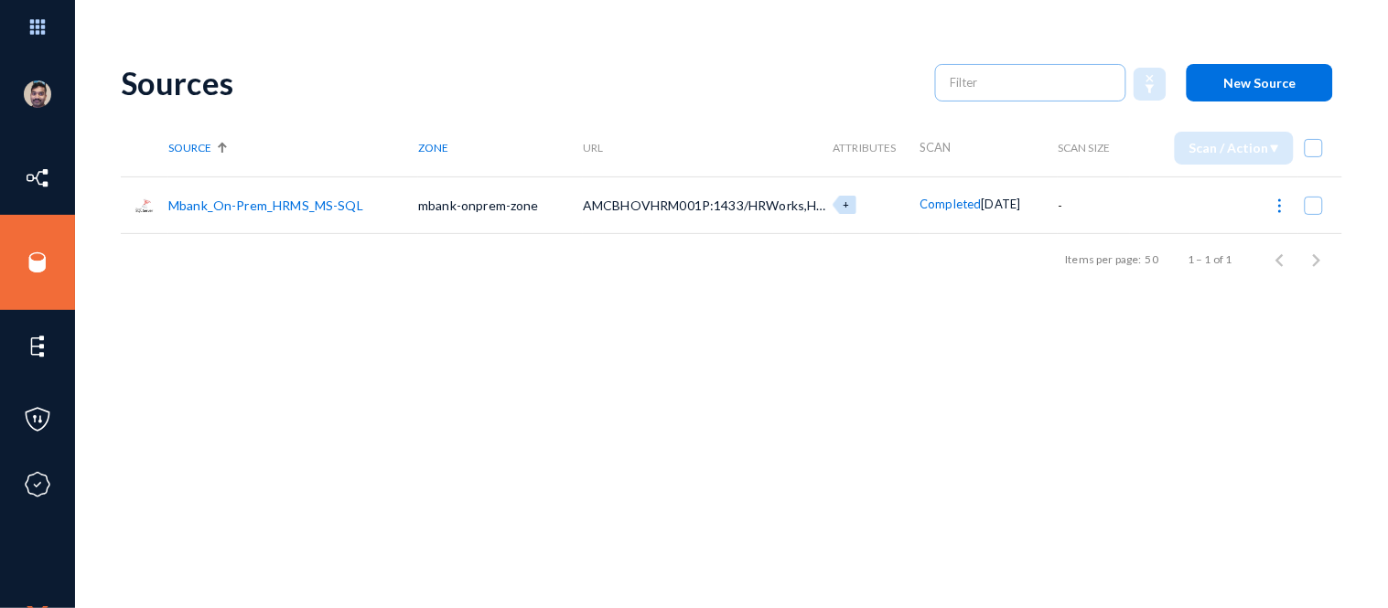
click at [1282, 208] on img at bounding box center [1280, 206] width 18 height 18
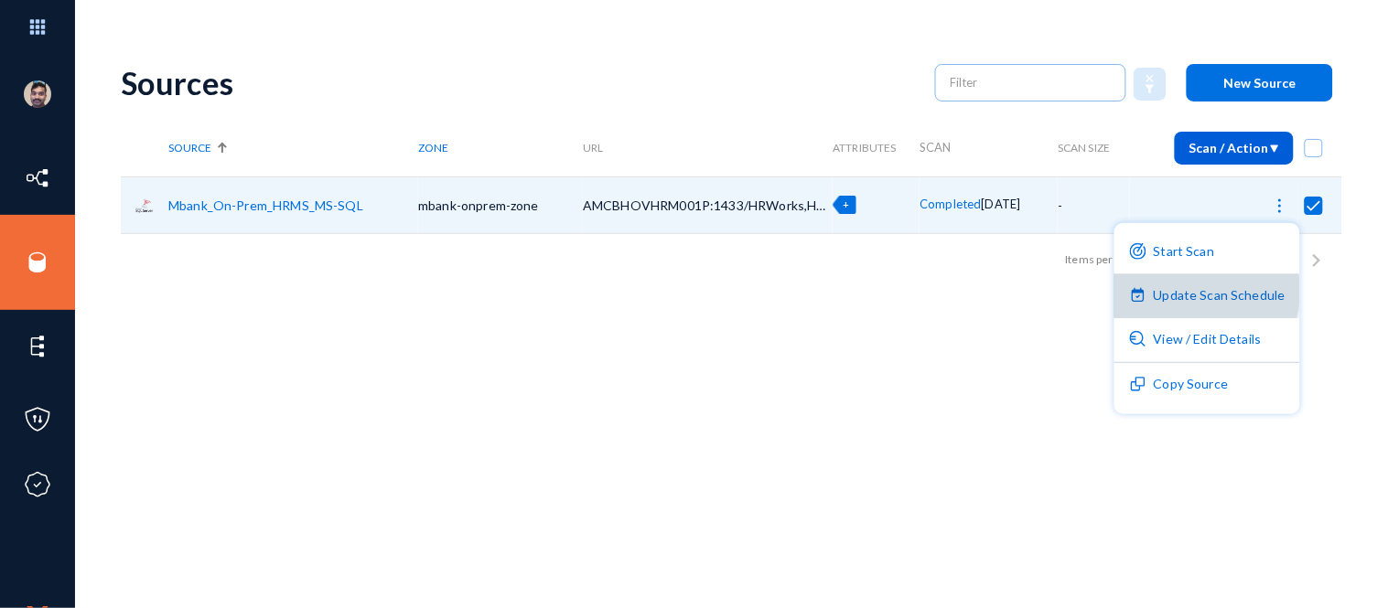
click at [1202, 291] on button "Update Scan Schedule" at bounding box center [1207, 296] width 186 height 44
checkbox input "false"
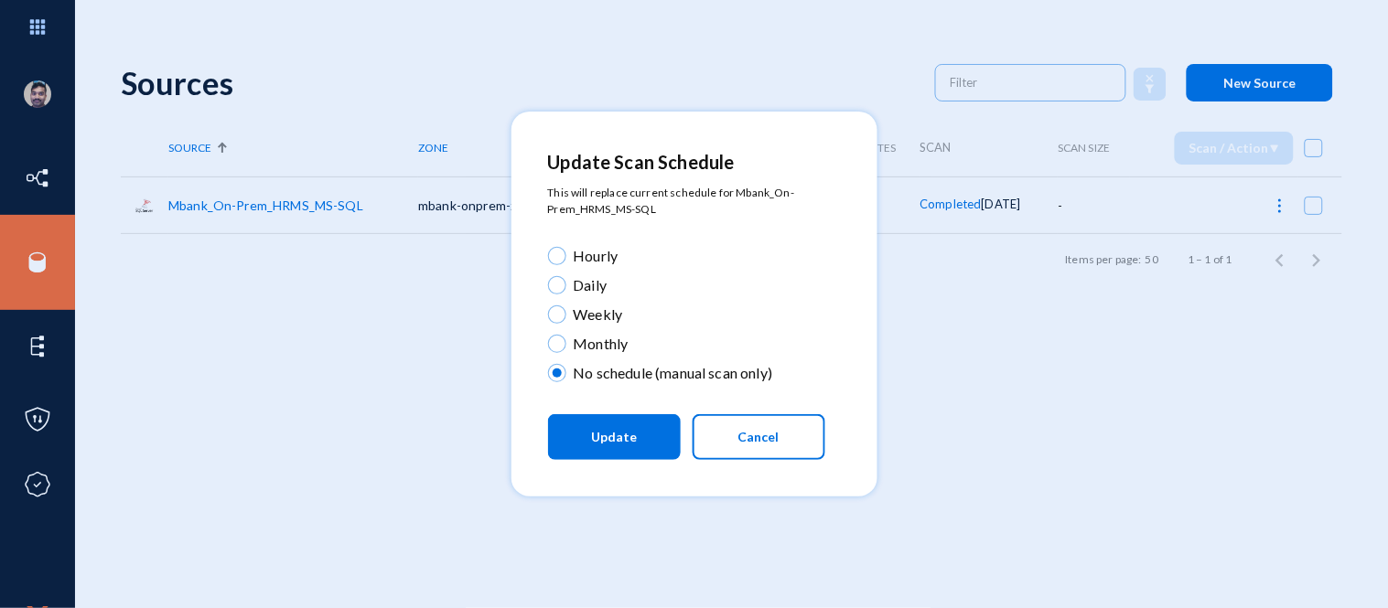
click at [773, 436] on span "Cancel" at bounding box center [758, 437] width 41 height 16
